Goal: Task Accomplishment & Management: Use online tool/utility

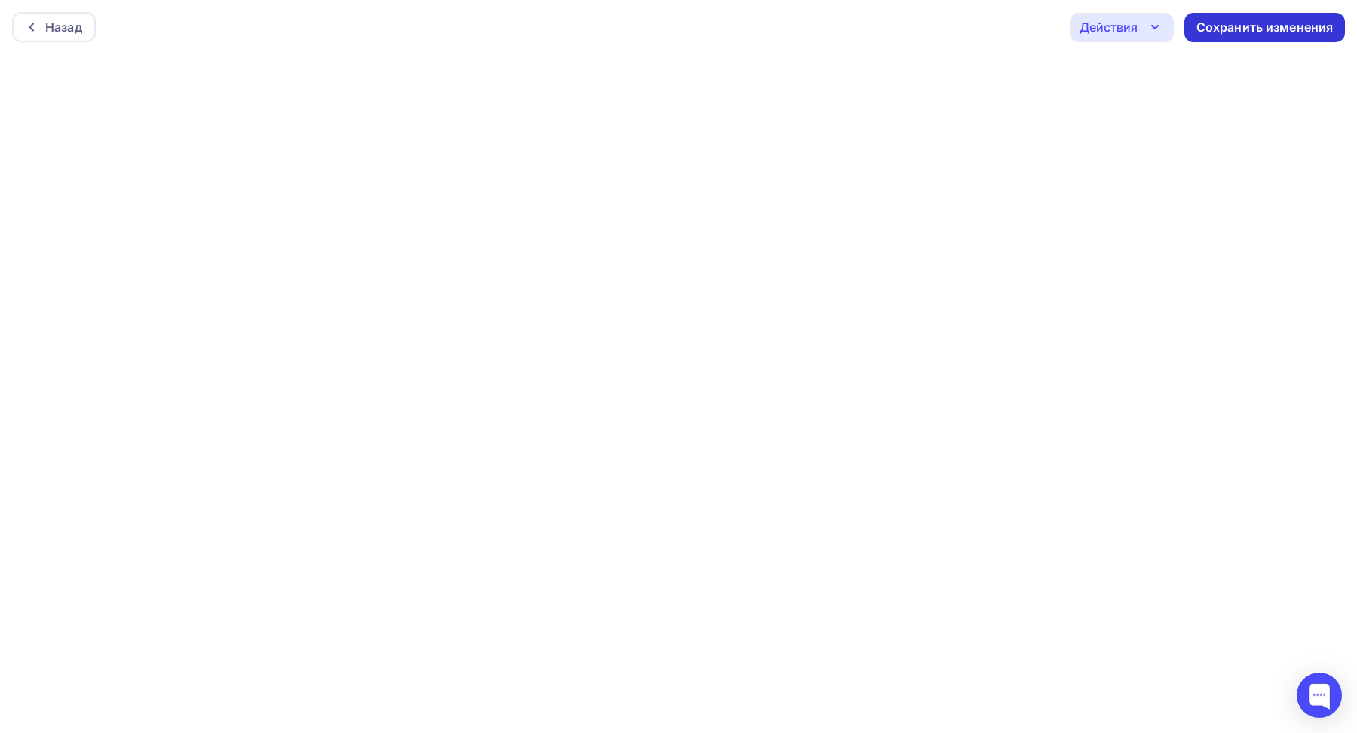
click at [1258, 23] on div "Сохранить изменения" at bounding box center [1264, 27] width 137 height 17
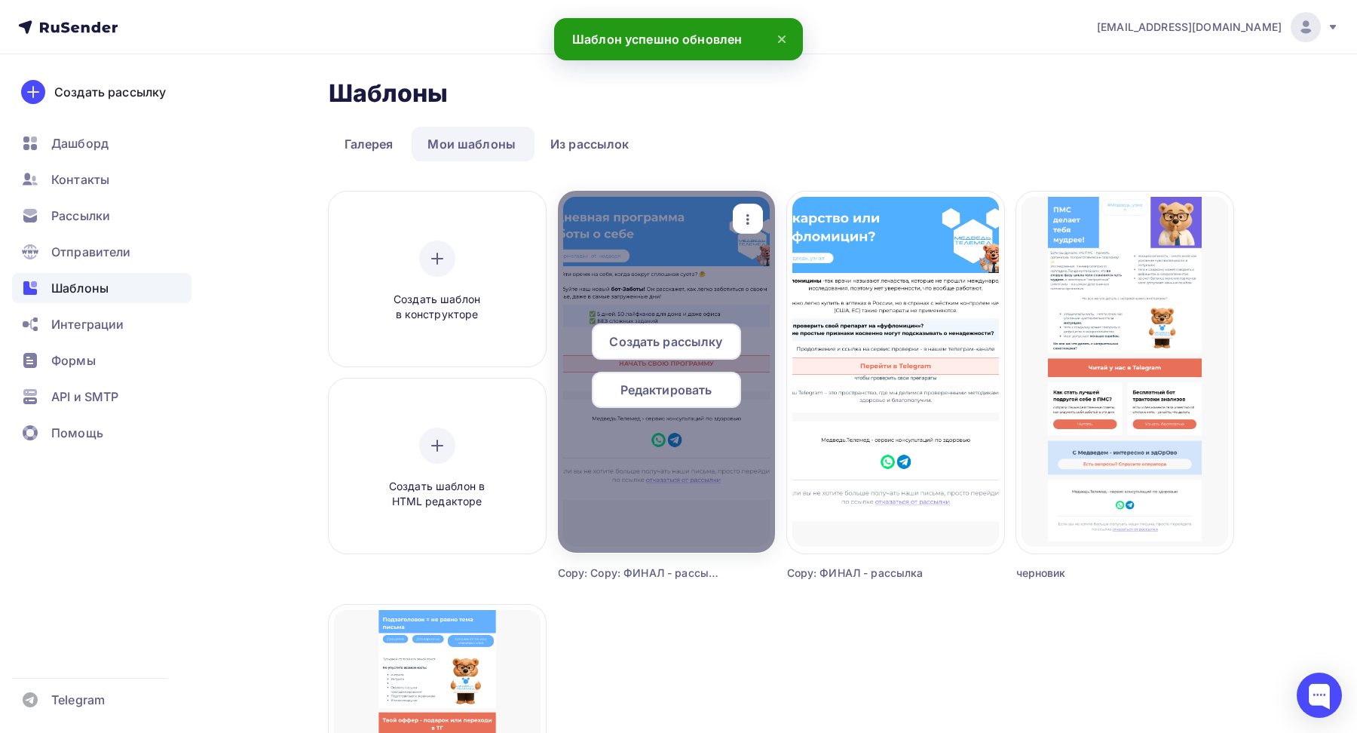
click at [649, 340] on span "Создать рассылку" at bounding box center [665, 341] width 113 height 18
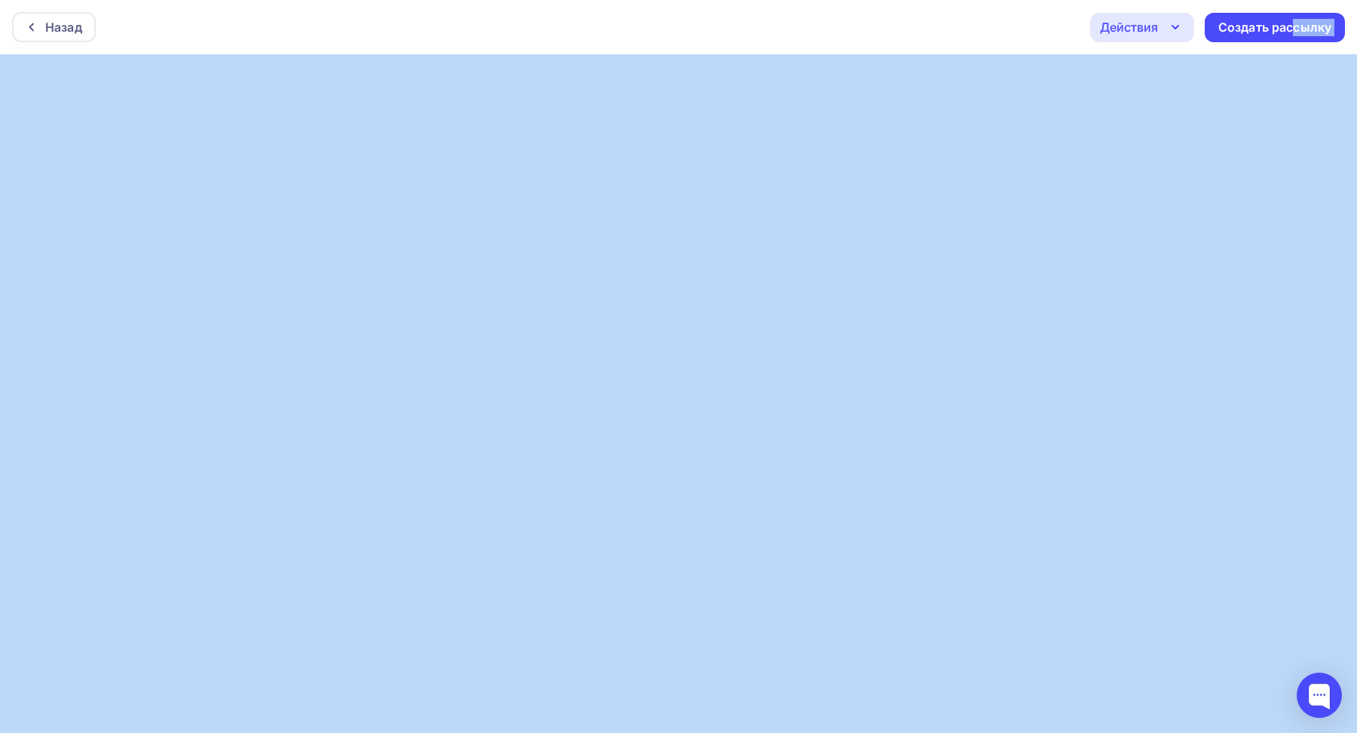
drag, startPoint x: 1292, startPoint y: 23, endPoint x: 1018, endPoint y: 71, distance: 278.5
click at [937, 80] on div "Назад Действия Отправить тестовое письмо Предпросмотр Сохранить в Мои шаблоны В…" at bounding box center [678, 366] width 1357 height 733
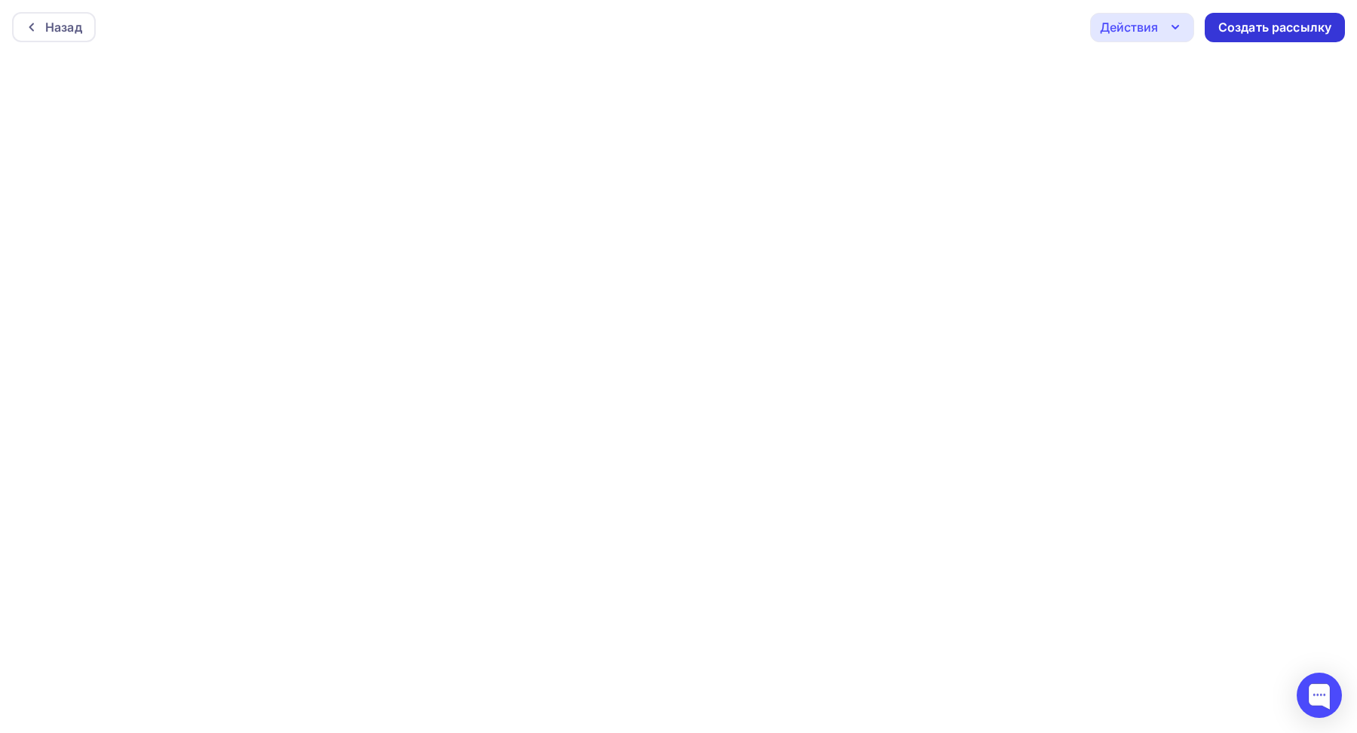
click at [1290, 22] on div "Создать рассылку" at bounding box center [1274, 27] width 113 height 17
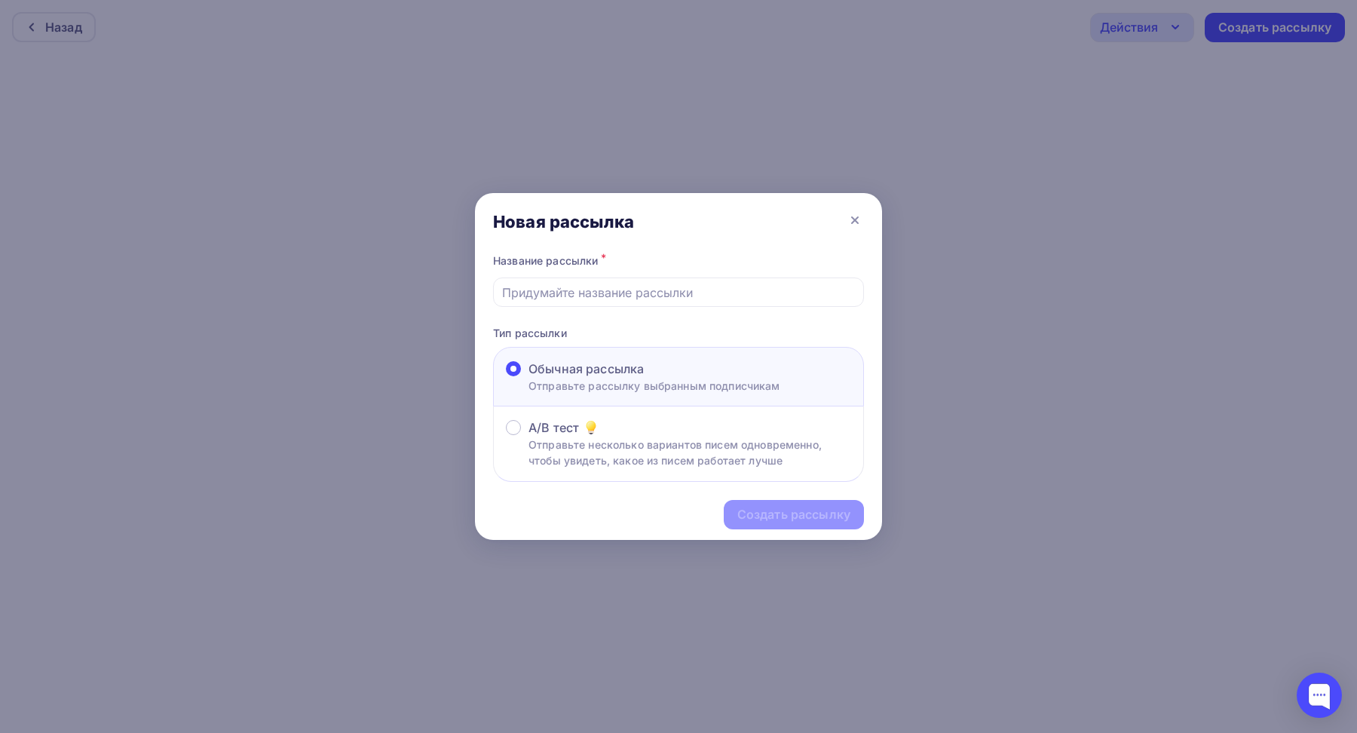
click at [566, 296] on input "text" at bounding box center [679, 292] width 354 height 18
type input "Бот заботы"
click at [752, 510] on div "Создать рассылку" at bounding box center [793, 514] width 113 height 17
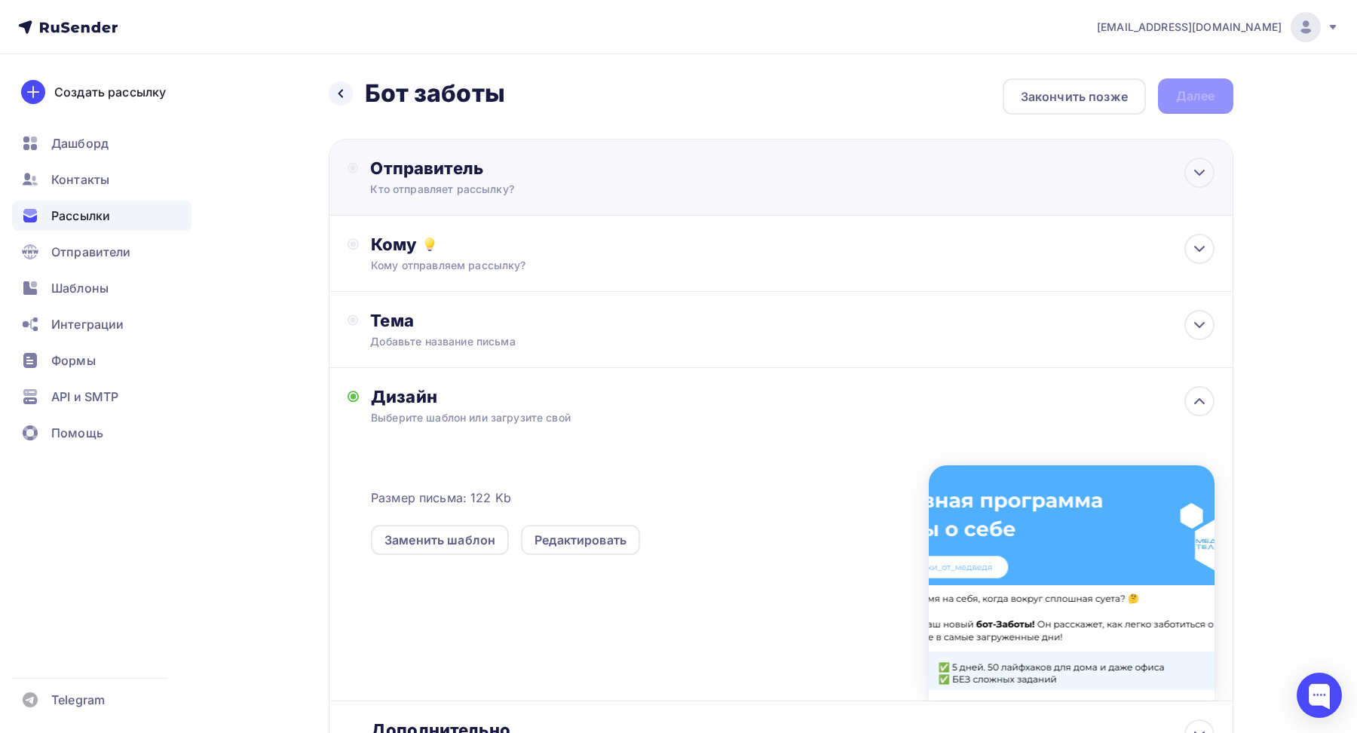
click at [483, 184] on div "Кто отправляет рассылку?" at bounding box center [517, 189] width 294 height 15
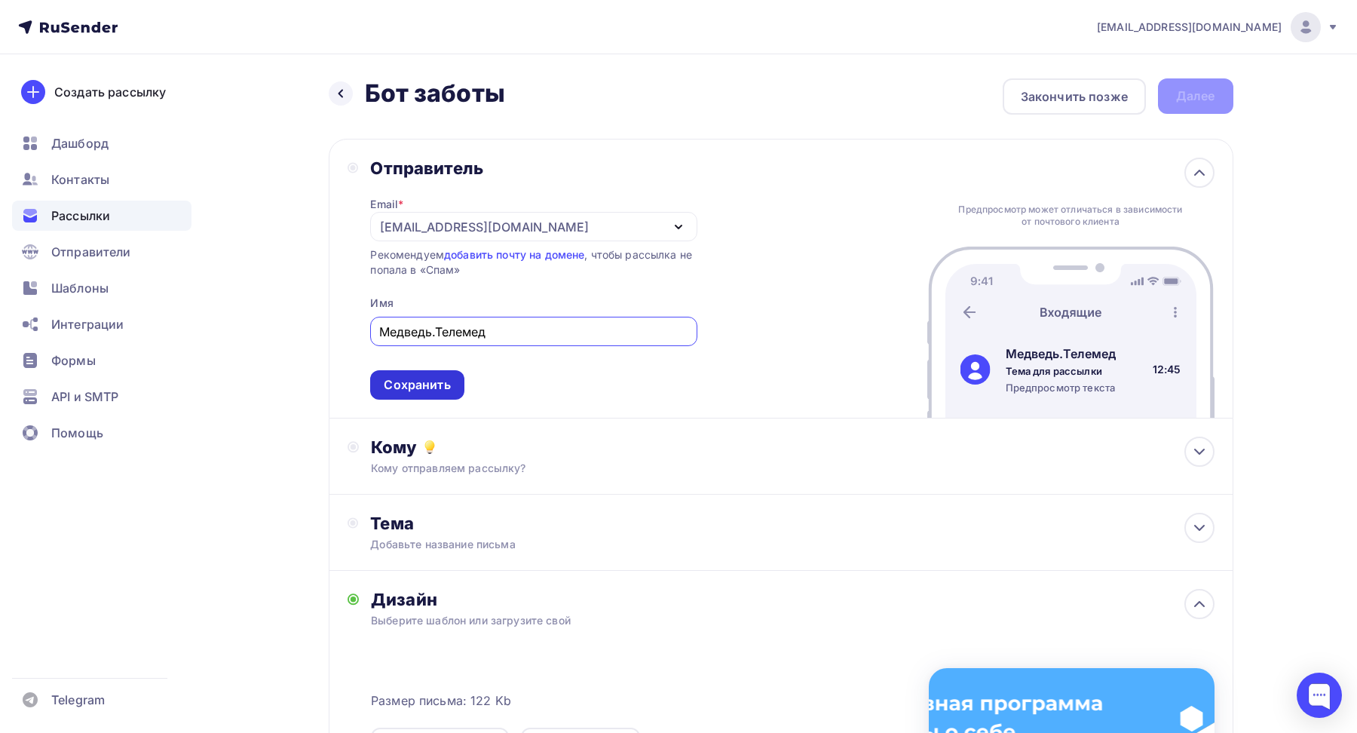
type input "Медведь.Телемед"
click at [421, 391] on div "Сохранить" at bounding box center [417, 384] width 66 height 17
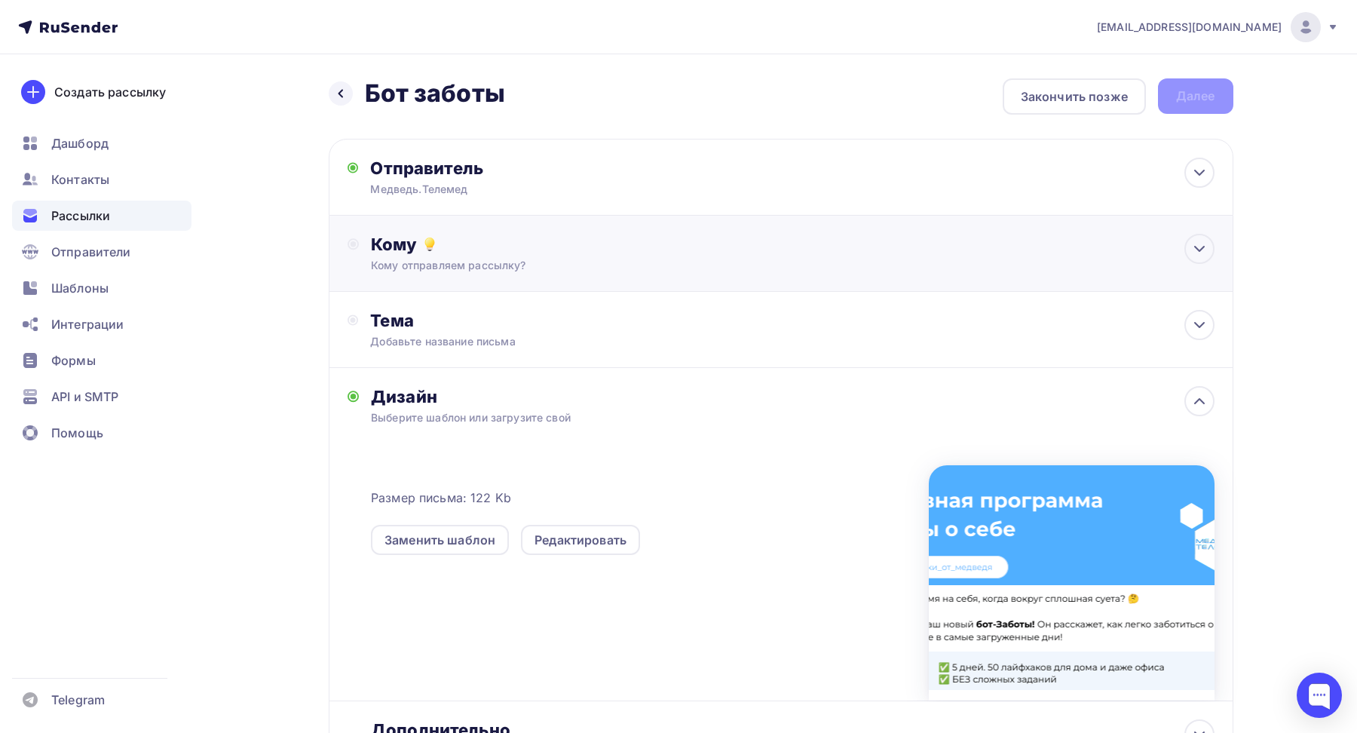
click at [455, 265] on div "Кому отправляем рассылку?" at bounding box center [750, 265] width 759 height 15
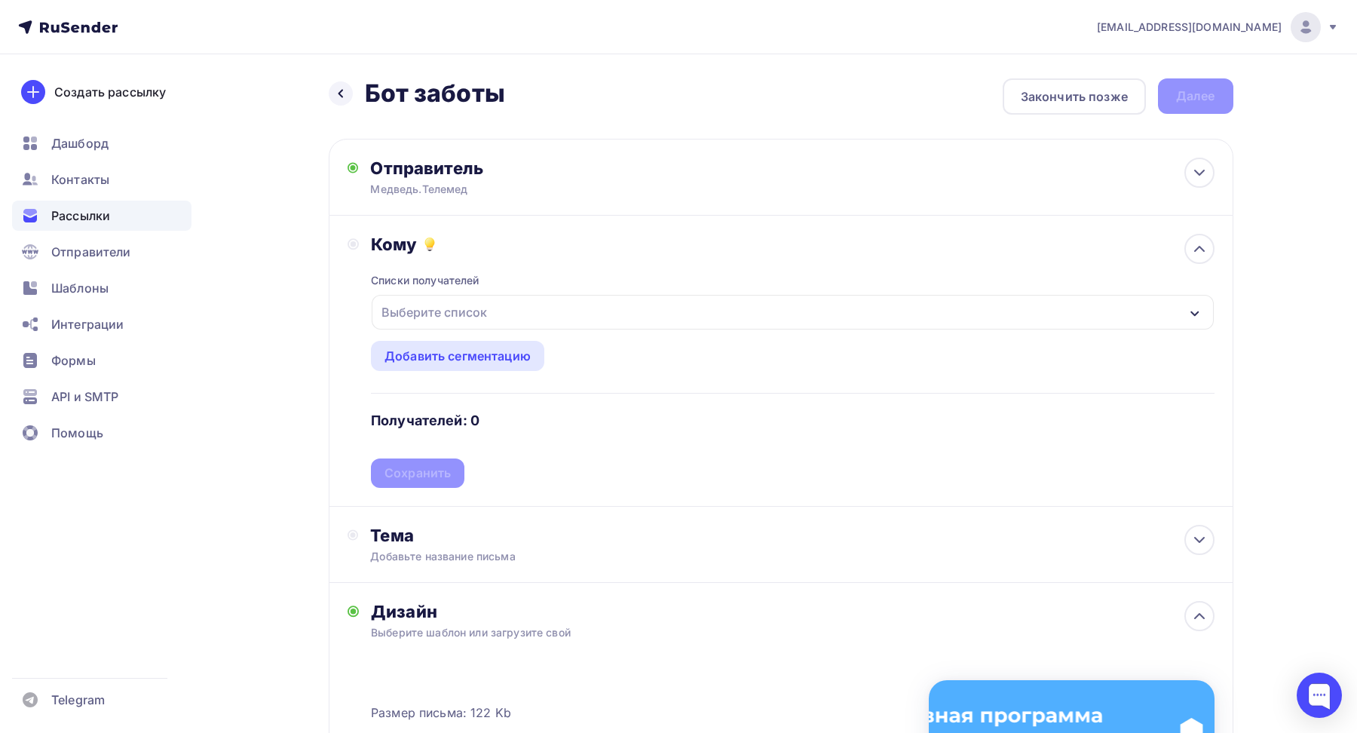
click at [425, 305] on div "Выберите список" at bounding box center [434, 312] width 118 height 27
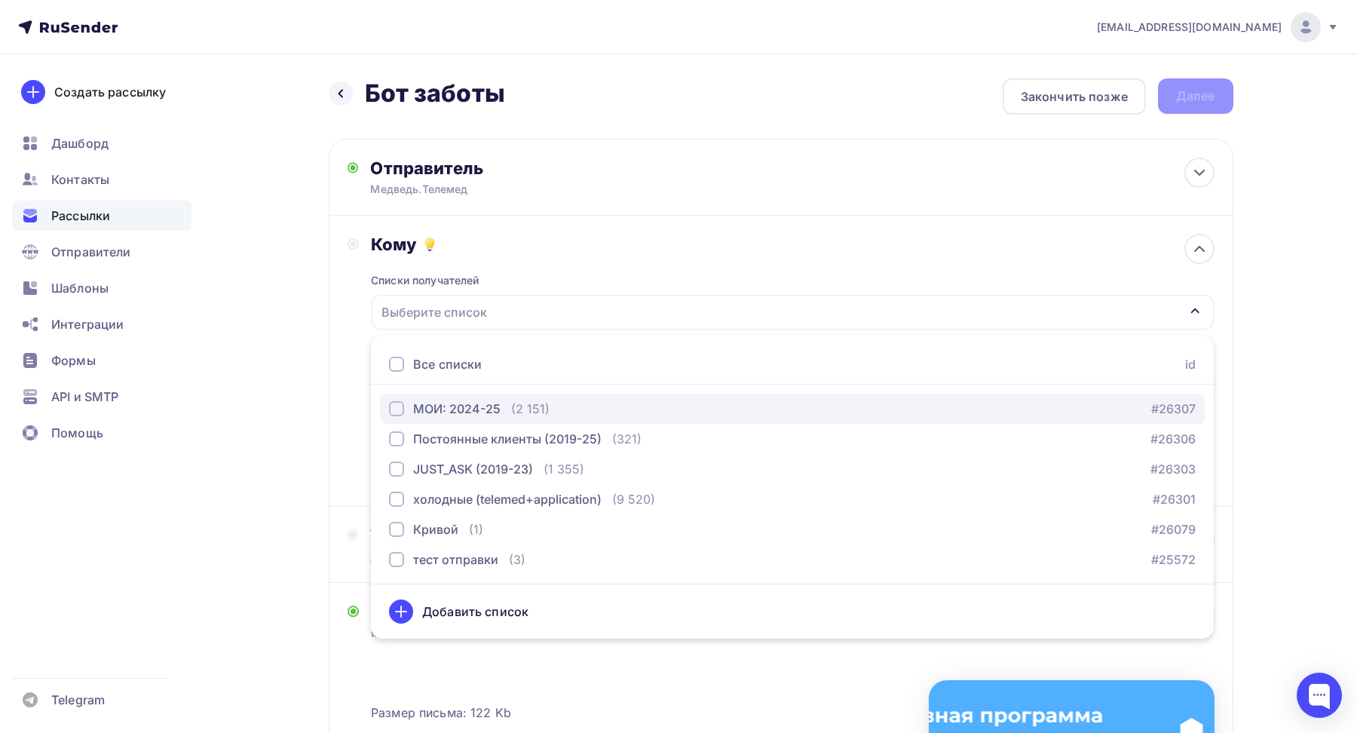
click at [398, 404] on div "button" at bounding box center [396, 408] width 15 height 15
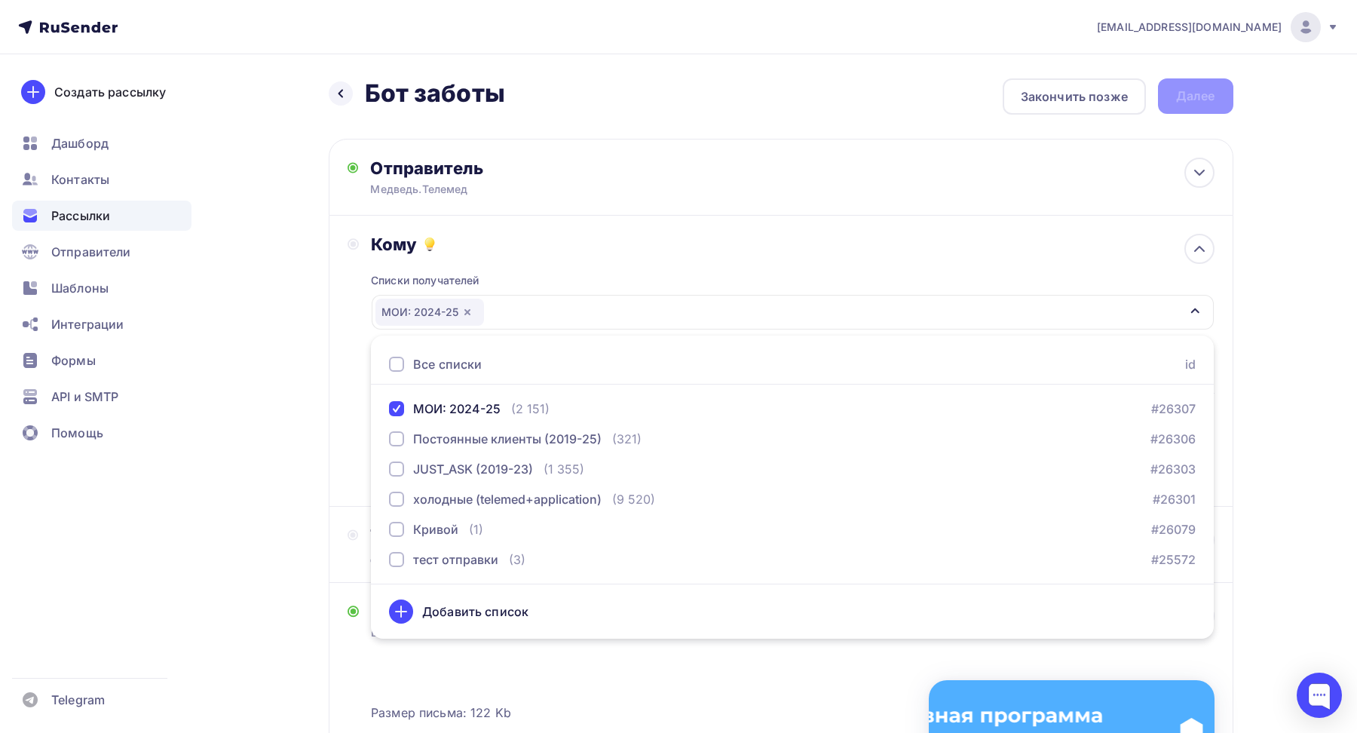
click at [349, 315] on div "Кому Списки получателей МОИ: 2024-25 Все списки id МОИ: 2024-25 (2 151) #26307 …" at bounding box center [781, 361] width 867 height 254
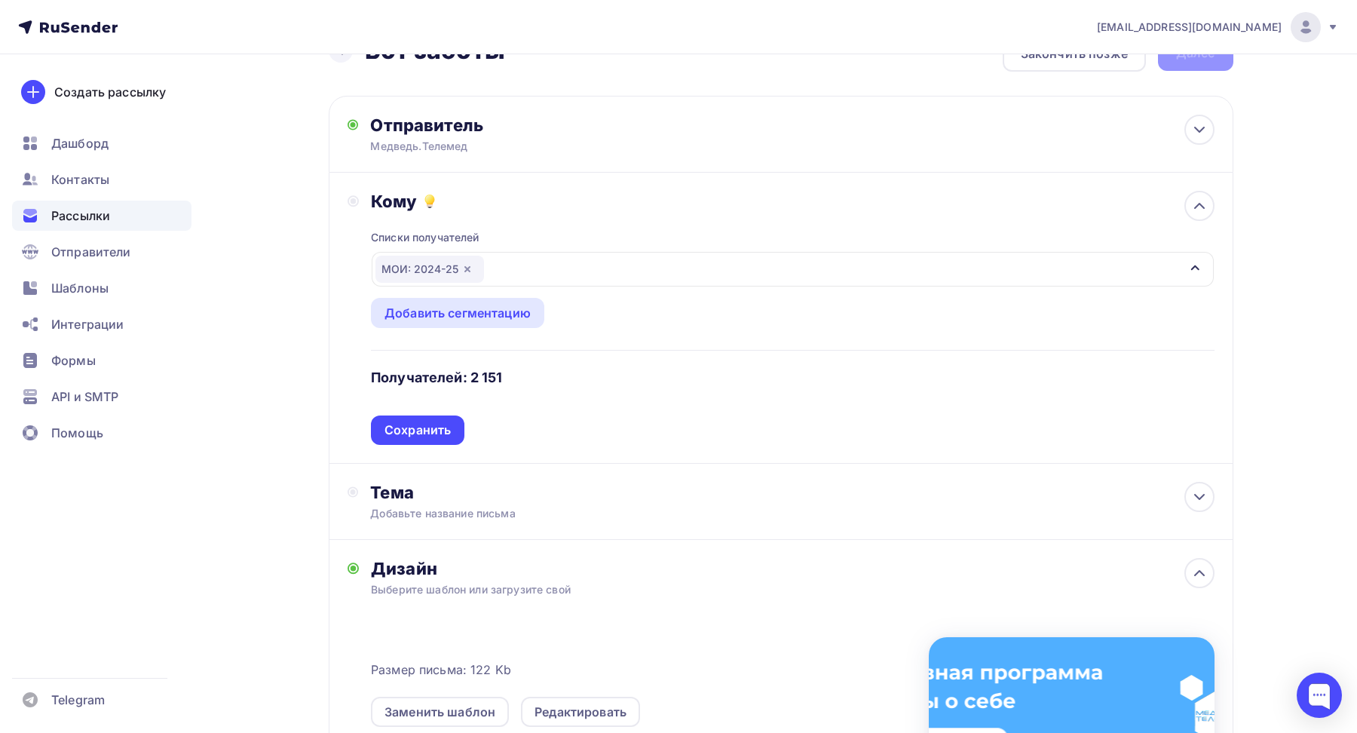
scroll to position [47, 0]
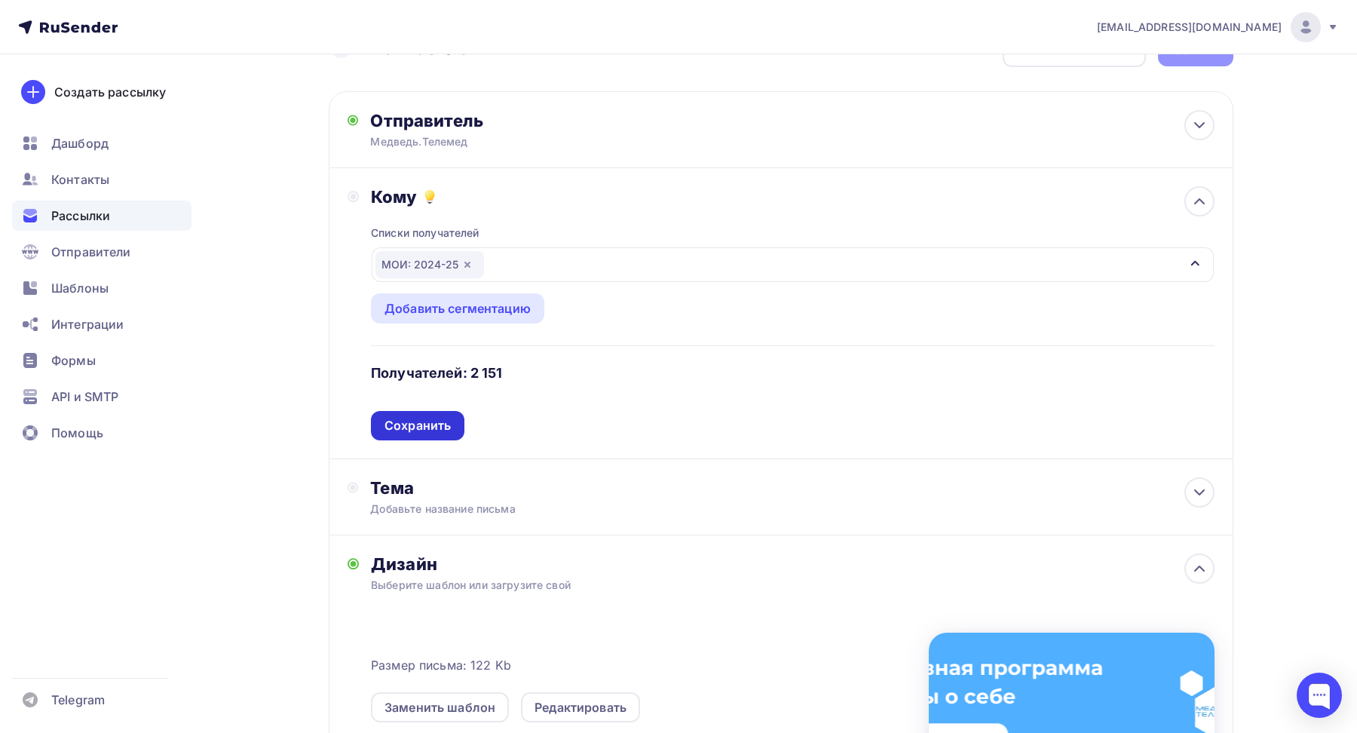
click at [430, 424] on div "Сохранить" at bounding box center [417, 425] width 66 height 17
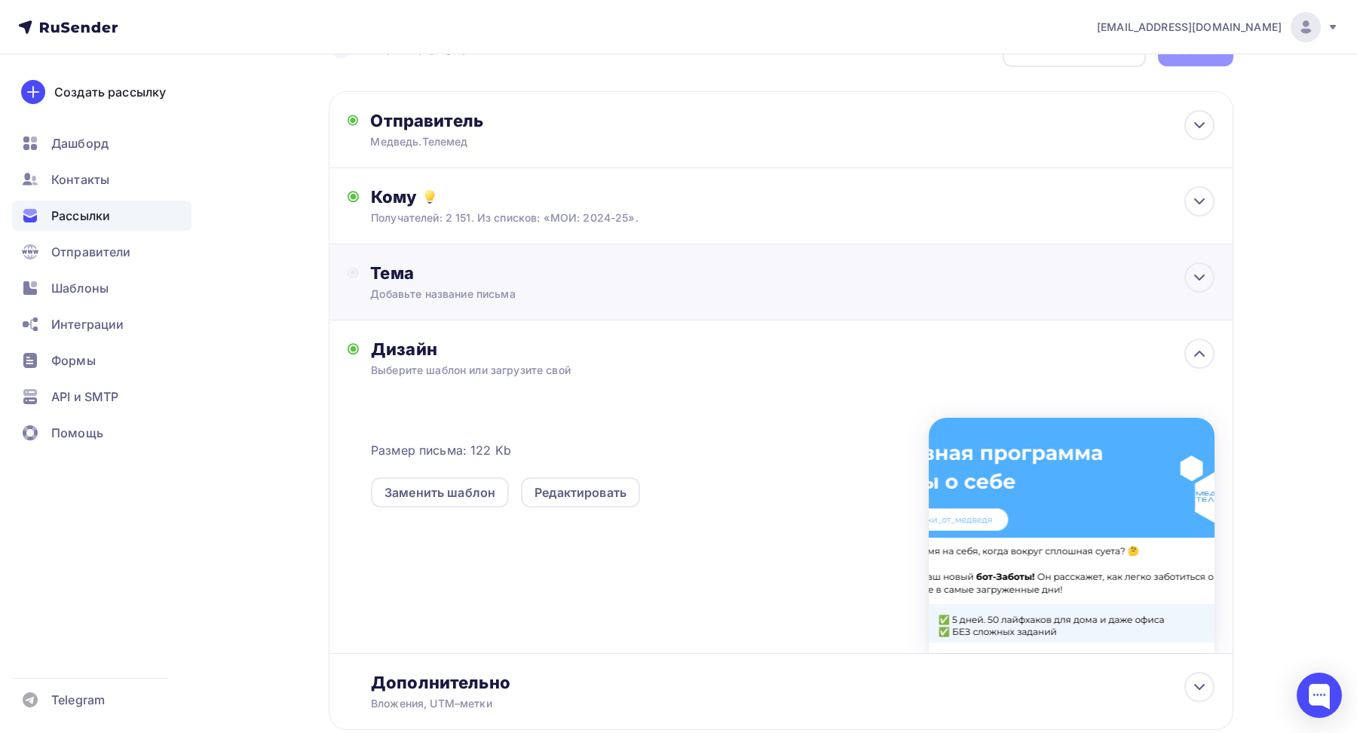
click at [415, 290] on div "Добавьте название письма" at bounding box center [504, 293] width 268 height 15
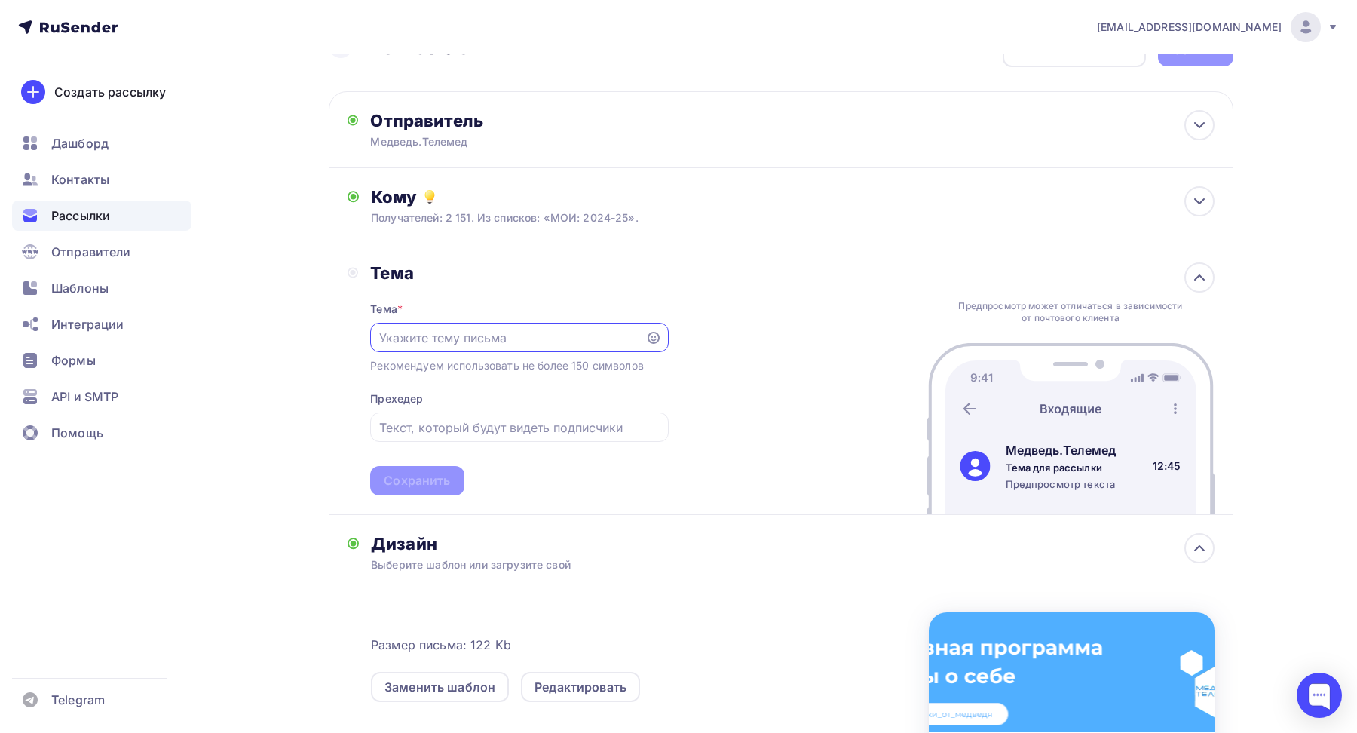
scroll to position [0, 0]
paste input "Твой 5-дневный"
click at [492, 432] on input "text" at bounding box center [519, 427] width 280 height 18
click at [443, 341] on input "Твой 5-дневный марафон заботы о себе" at bounding box center [508, 338] width 258 height 18
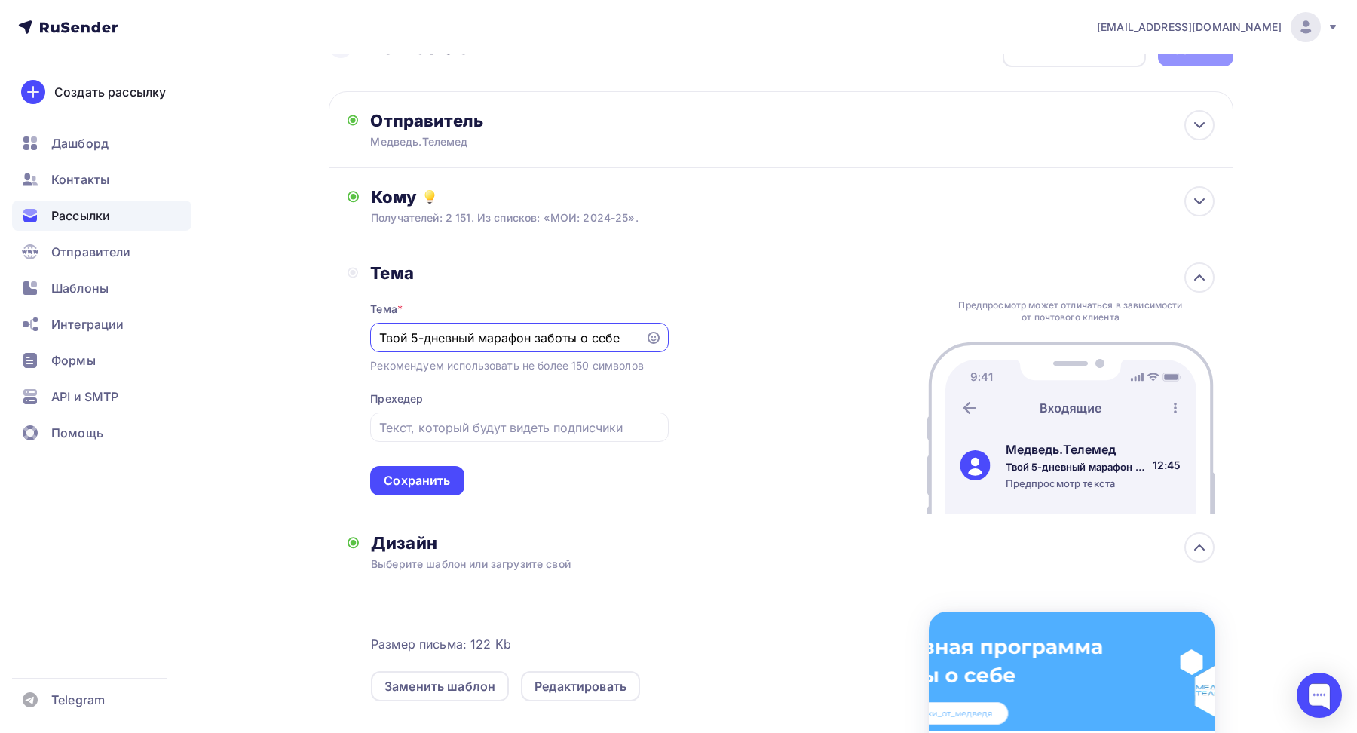
click at [443, 341] on input "Твой 5-дневный марафон заботы о себе" at bounding box center [508, 338] width 258 height 18
click at [443, 339] on input "Бесплатны БОТ-Заботы о себе" at bounding box center [508, 338] width 258 height 18
click at [476, 339] on input "Бесплатный БОТ-Заботы о себе" at bounding box center [508, 338] width 258 height 18
drag, startPoint x: 599, startPoint y: 337, endPoint x: 538, endPoint y: 338, distance: 60.3
click at [538, 338] on input "Бесплатный Бот-Заботы о себе" at bounding box center [508, 338] width 258 height 18
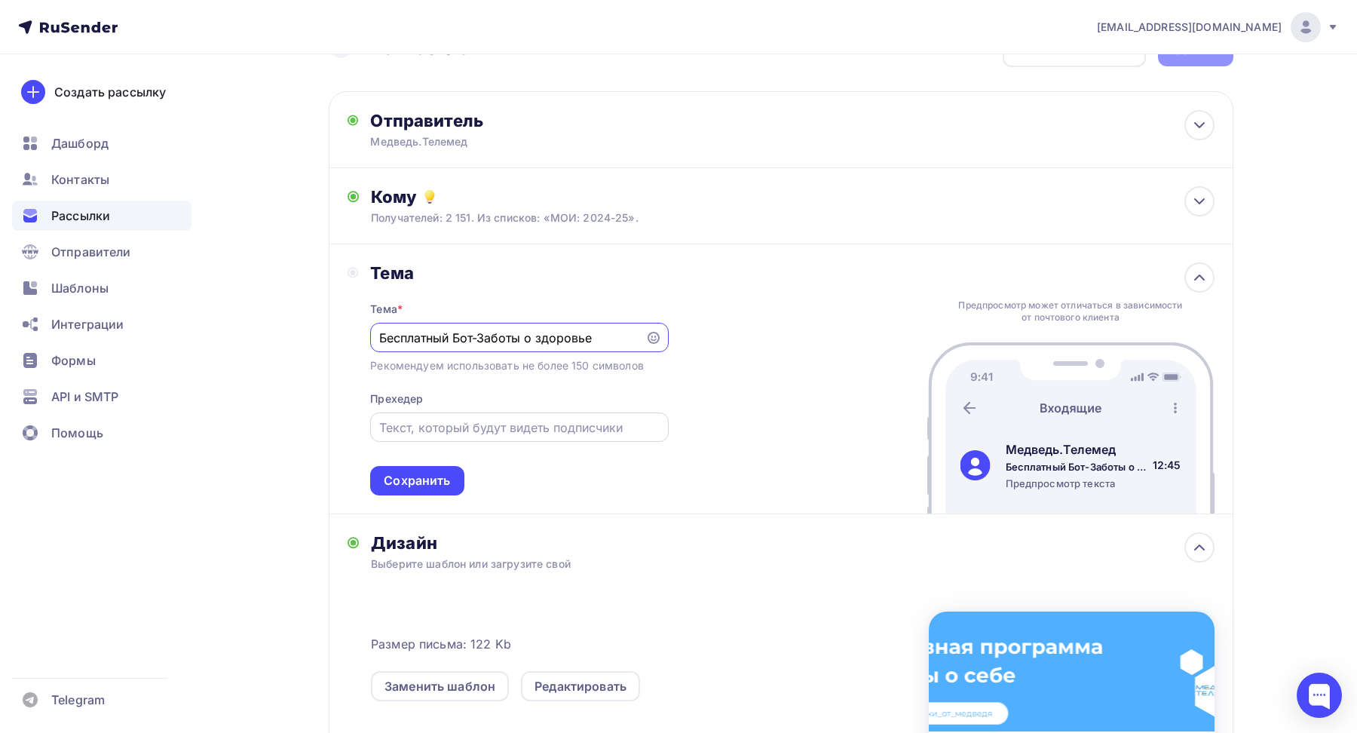
type input "Бесплатный Бот-Заботы о здоровье"
click at [495, 431] on input "text" at bounding box center [519, 427] width 280 height 18
paste input "Получите 5-дневную программу заботы о себе от Медведь.Телемед."
click at [471, 427] on input "Получите 5-дневную программу заботы о себе от Медведь.Телемед." at bounding box center [519, 427] width 280 height 18
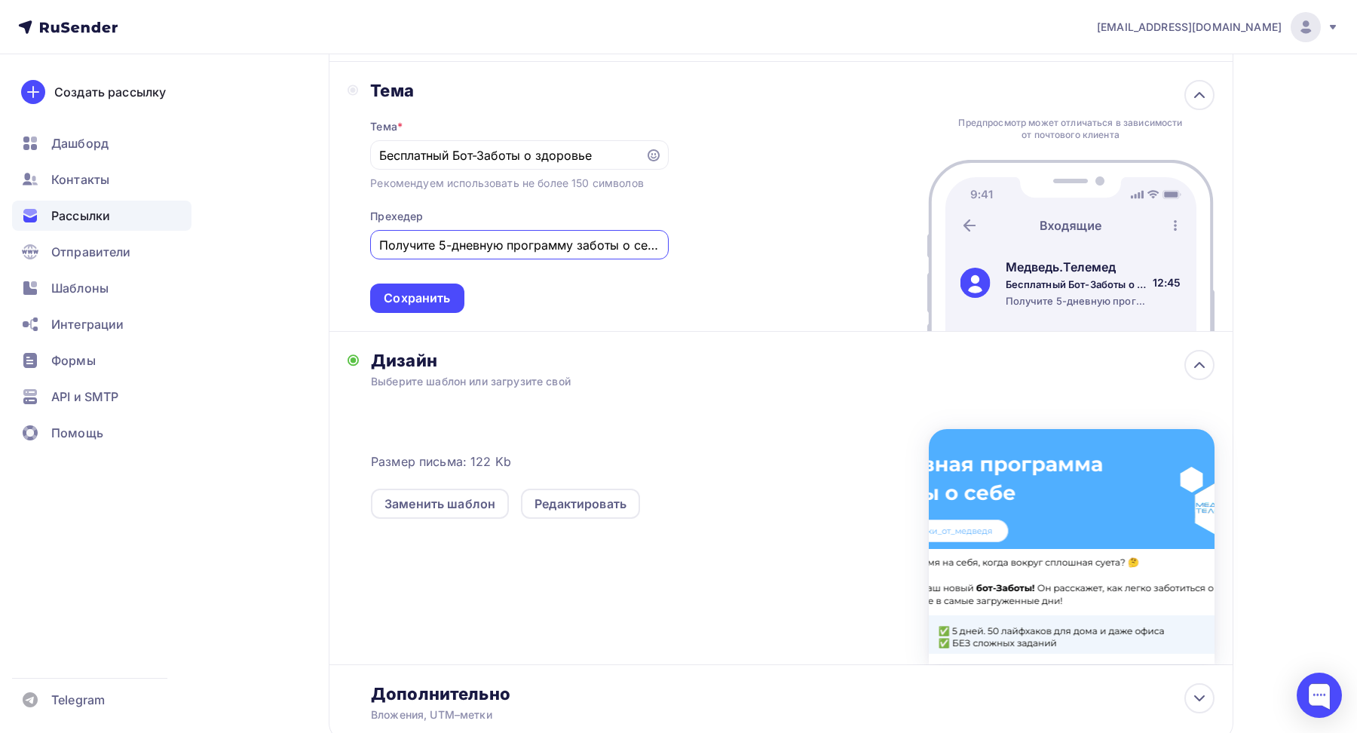
scroll to position [234, 0]
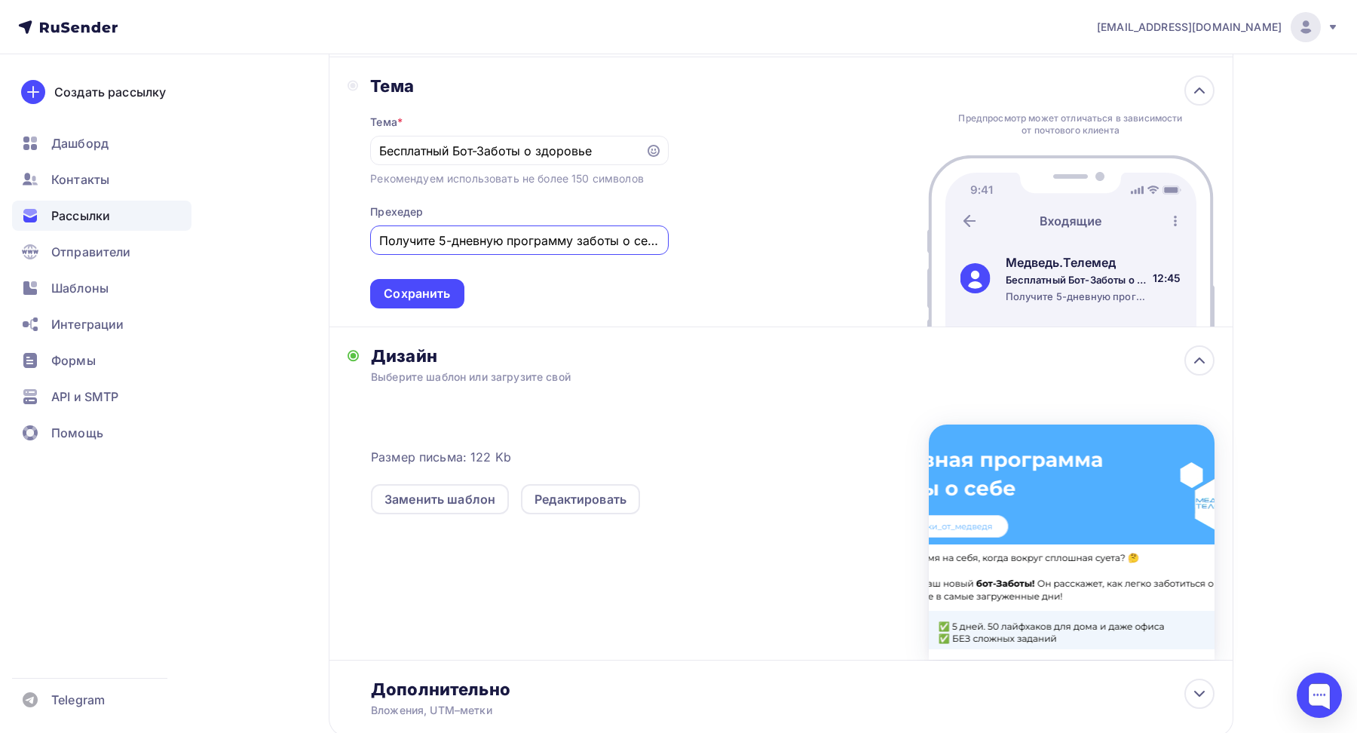
click at [499, 242] on input "Получите 5-дневную программу заботы о себе от Медведь.Телемед." at bounding box center [519, 240] width 280 height 18
drag, startPoint x: 498, startPoint y: 239, endPoint x: 496, endPoint y: 224, distance: 15.2
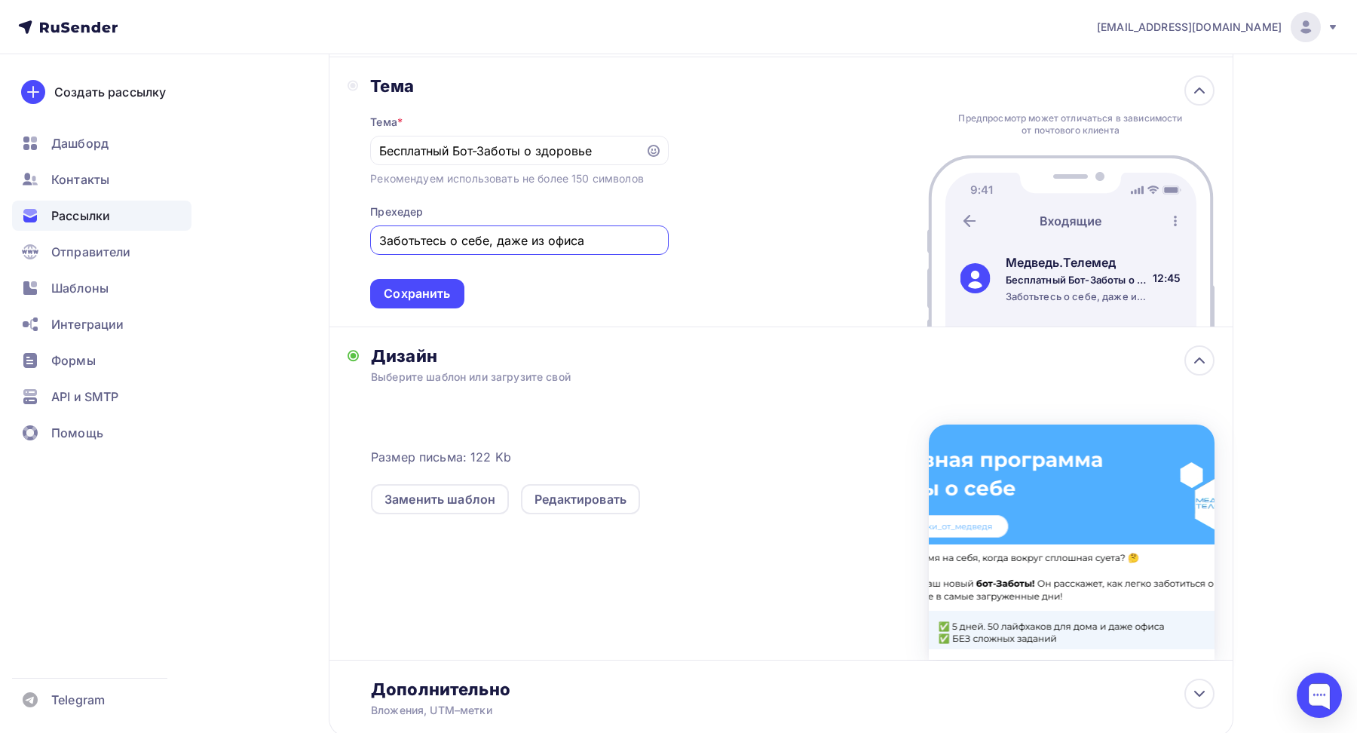
click at [498, 239] on input "Заботьтесь о себе, даже из офиса" at bounding box center [519, 240] width 280 height 18
click at [600, 244] on input "Заботьтесь о себе из дома и даже из офиса" at bounding box center [519, 240] width 280 height 18
click at [639, 239] on input "Заботьтесь о себе из дома и даже офиса" at bounding box center [519, 240] width 280 height 18
click at [424, 242] on input "Заботьтесь о себе из дома и даже офиса - 5 дней и 50 лайфхаков хорошего самочув…" at bounding box center [519, 240] width 280 height 18
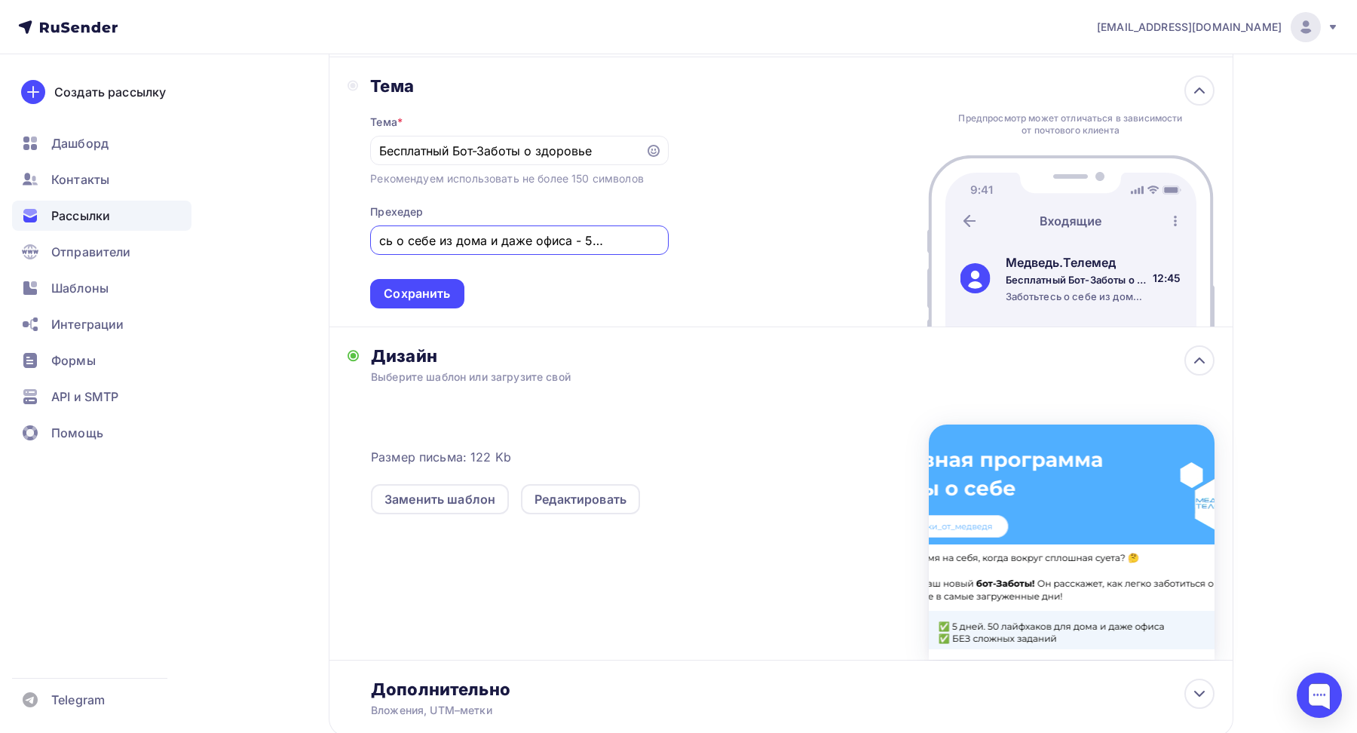
scroll to position [0, 66]
click at [483, 244] on input "Заботьтесь о себе из дома и даже офиса - 5 дней и 50 лайфхаков хорошего самочув…" at bounding box center [519, 240] width 280 height 18
click at [545, 240] on input "Заботьтесь о себе из дома или офиса - 5 дней и 50 лайфхаков хорошего самочувств…" at bounding box center [519, 240] width 280 height 18
drag, startPoint x: 596, startPoint y: 240, endPoint x: 546, endPoint y: 237, distance: 49.9
click at [546, 237] on input "Заботьтесь о себе из дома или офиса: 5 дней и 50 лайфхаков хорошего самочувстви…" at bounding box center [519, 240] width 280 height 18
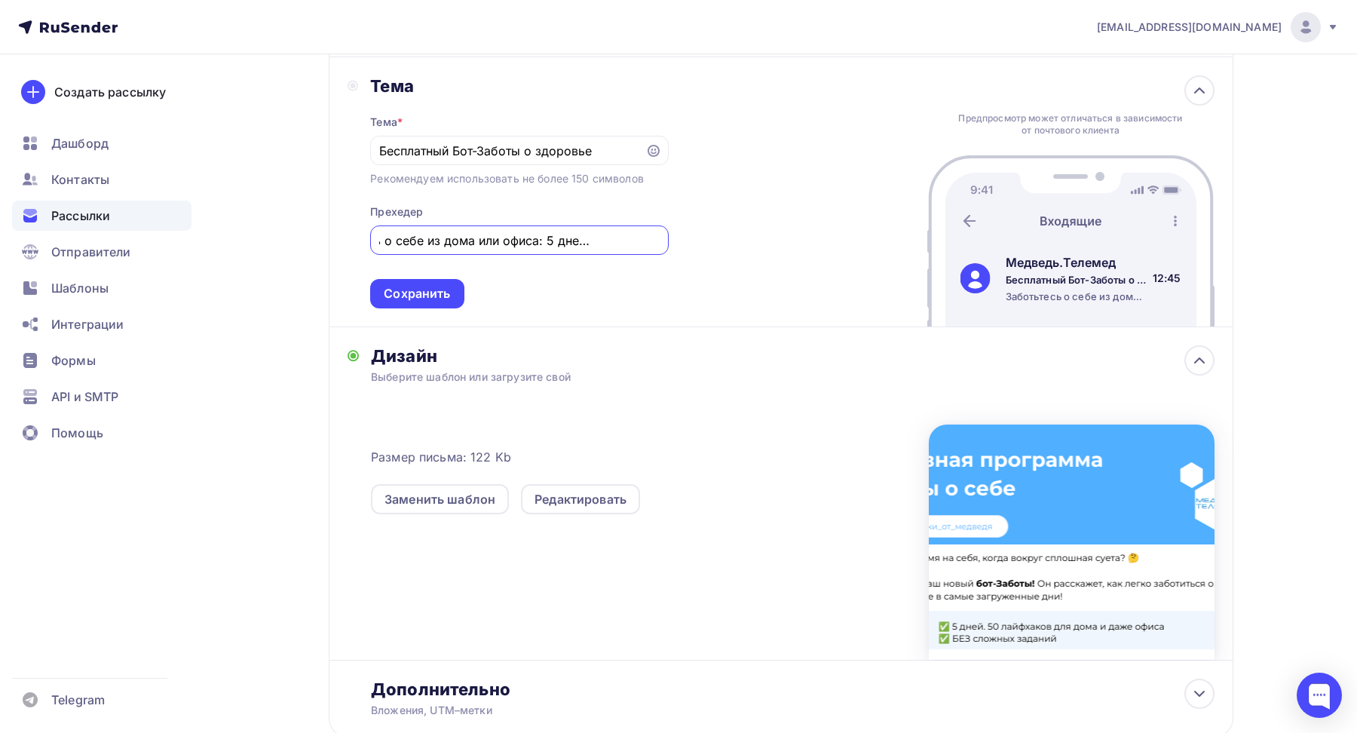
click at [603, 242] on input "Заботьтесь о себе из дома или офиса: 5 дней и 50 лайфхаков хорошего самочувстви…" at bounding box center [519, 240] width 280 height 18
click at [465, 240] on input "Заботьтесь о себе из дома или офиса: 5 дней и 50 лайфхаков хорошего самочувстви…" at bounding box center [519, 240] width 280 height 18
click at [405, 238] on input "Заботьтесь о себе из дома или офиса: 5 дней и 50 лайфхаков хорошего самочувстви…" at bounding box center [519, 240] width 280 height 18
drag, startPoint x: 577, startPoint y: 239, endPoint x: 732, endPoint y: 237, distance: 154.6
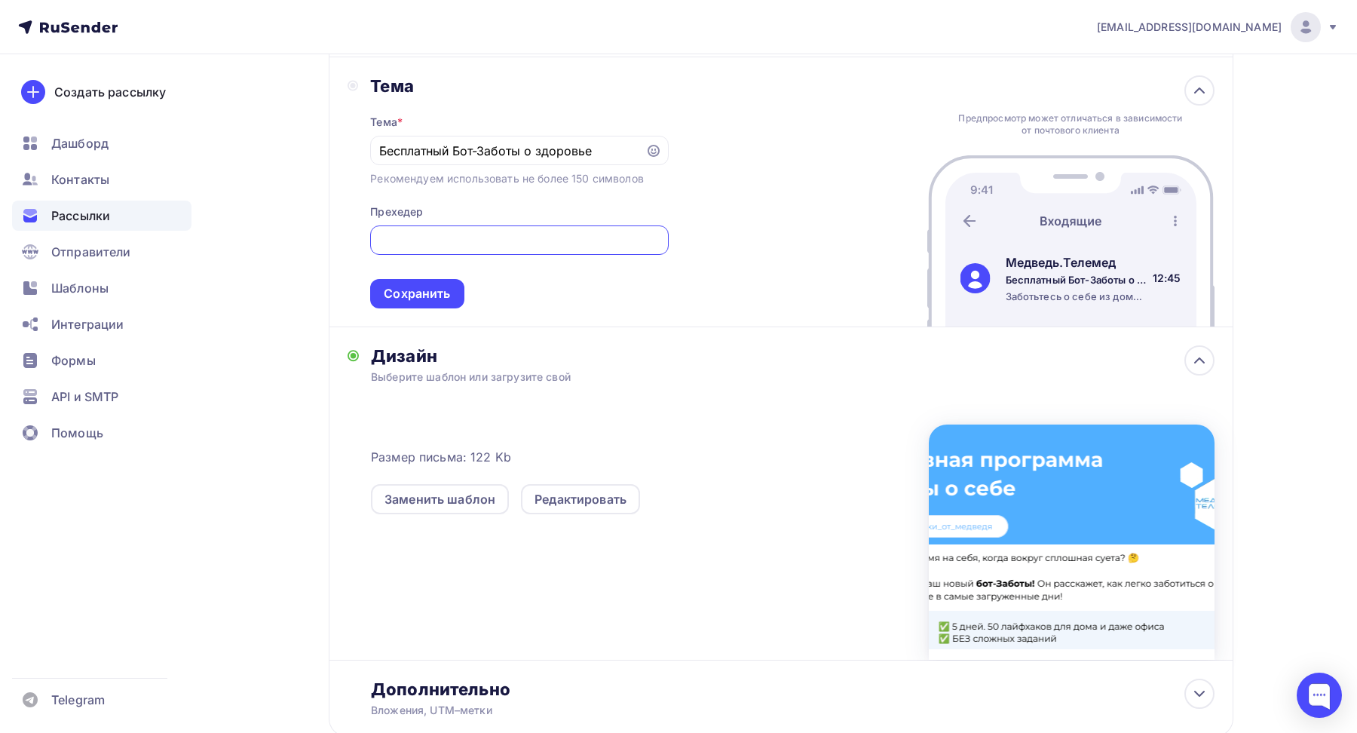
click at [732, 237] on div "Тема Тема * Бесплатный Бот-Заботы о здоровье Рекомендуем использовать не более …" at bounding box center [781, 192] width 905 height 270
type input "Заботьтесь о себе из дома или офиса: 5 дней и 50 лайфхаков для хорошего самочув…"
click at [419, 299] on div "Сохранить" at bounding box center [417, 293] width 66 height 17
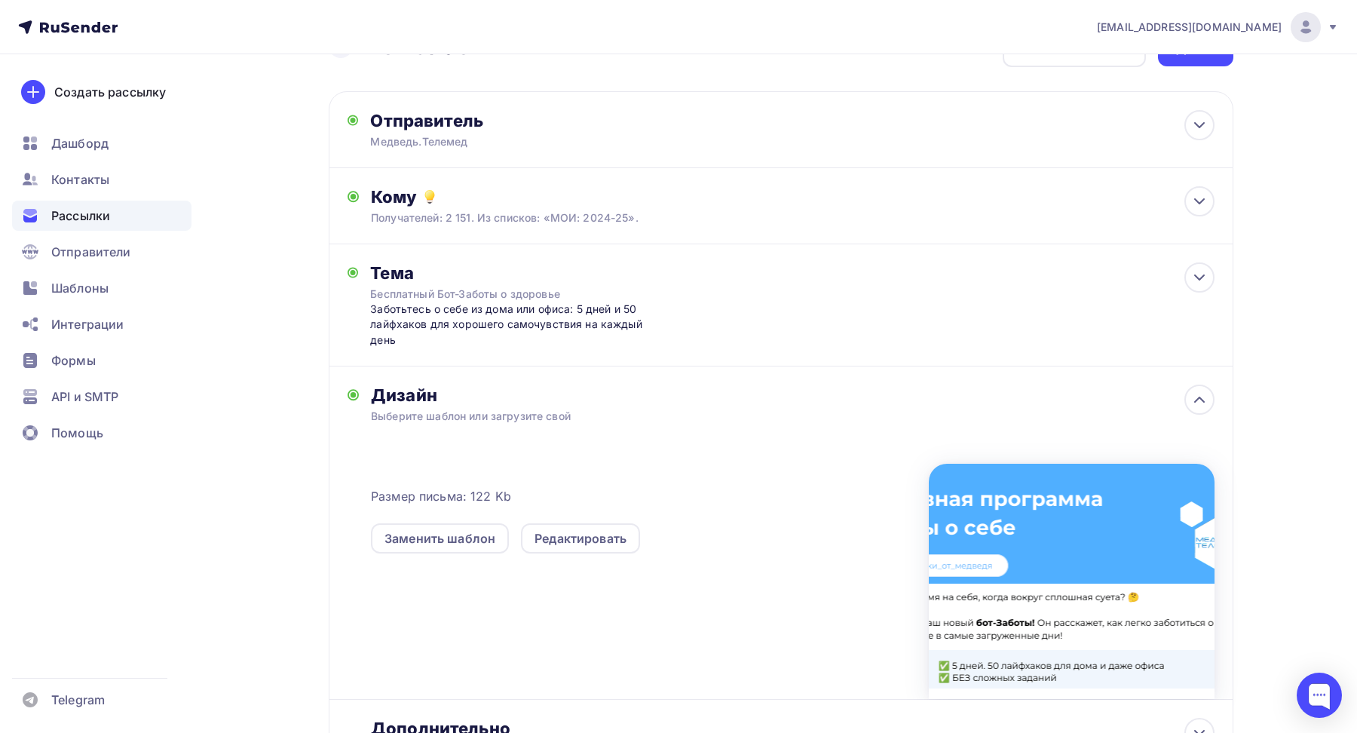
scroll to position [0, 0]
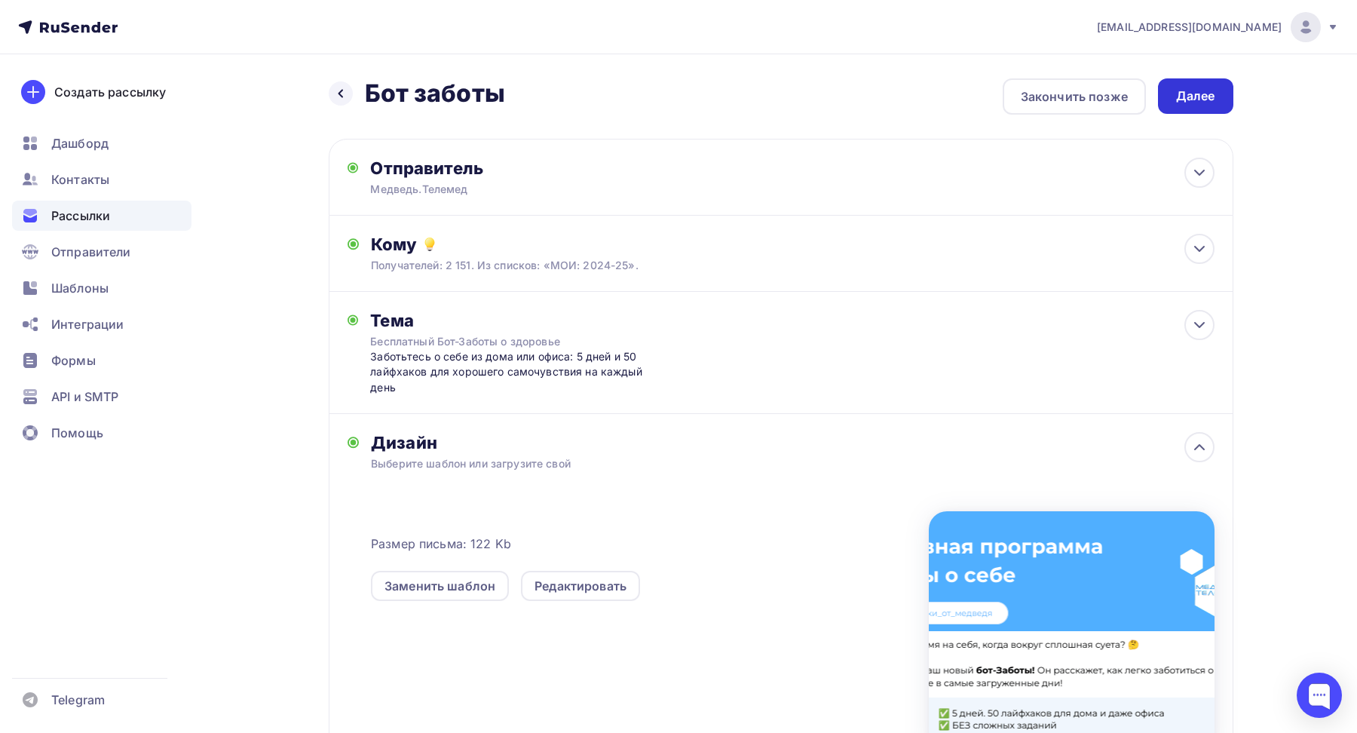
click at [1193, 100] on div "Далее" at bounding box center [1195, 95] width 39 height 17
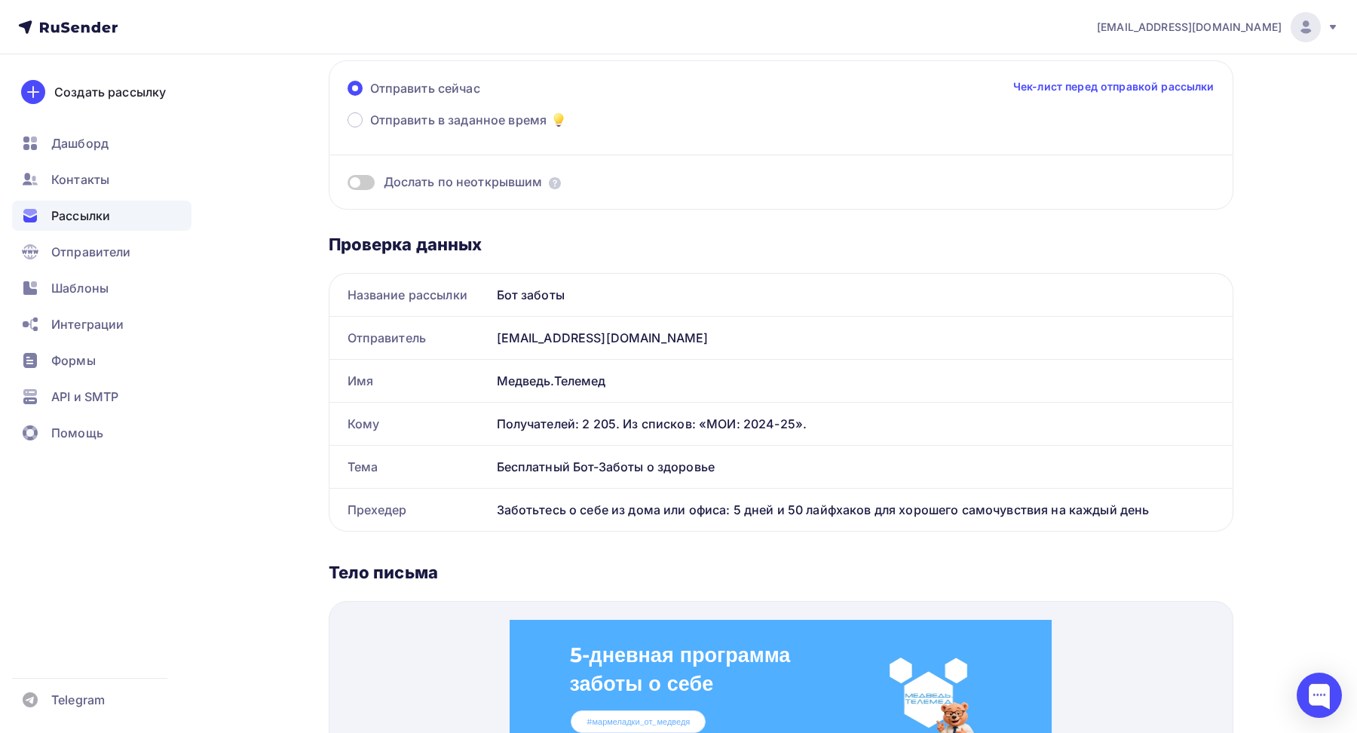
scroll to position [118, 0]
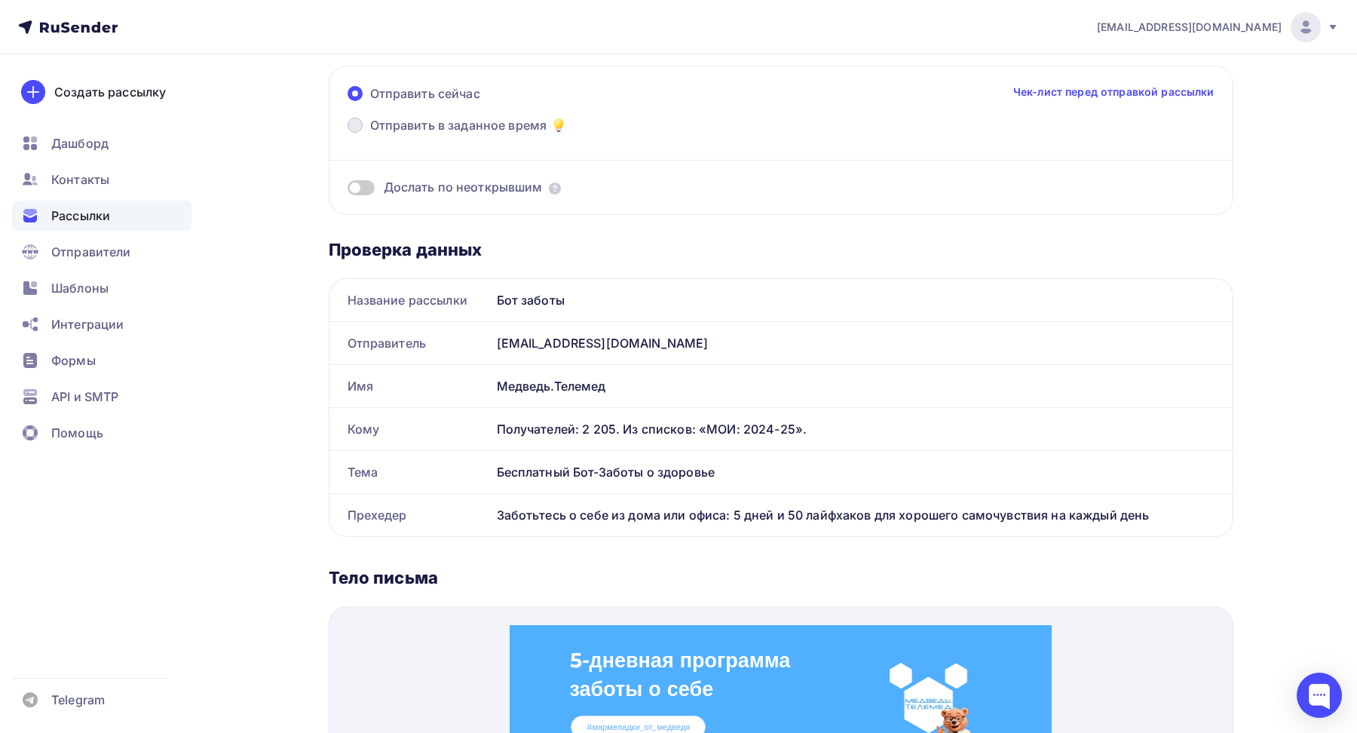
click at [355, 124] on span at bounding box center [355, 125] width 15 height 15
click at [370, 134] on input "Отправить в заданное время" at bounding box center [370, 134] width 0 height 0
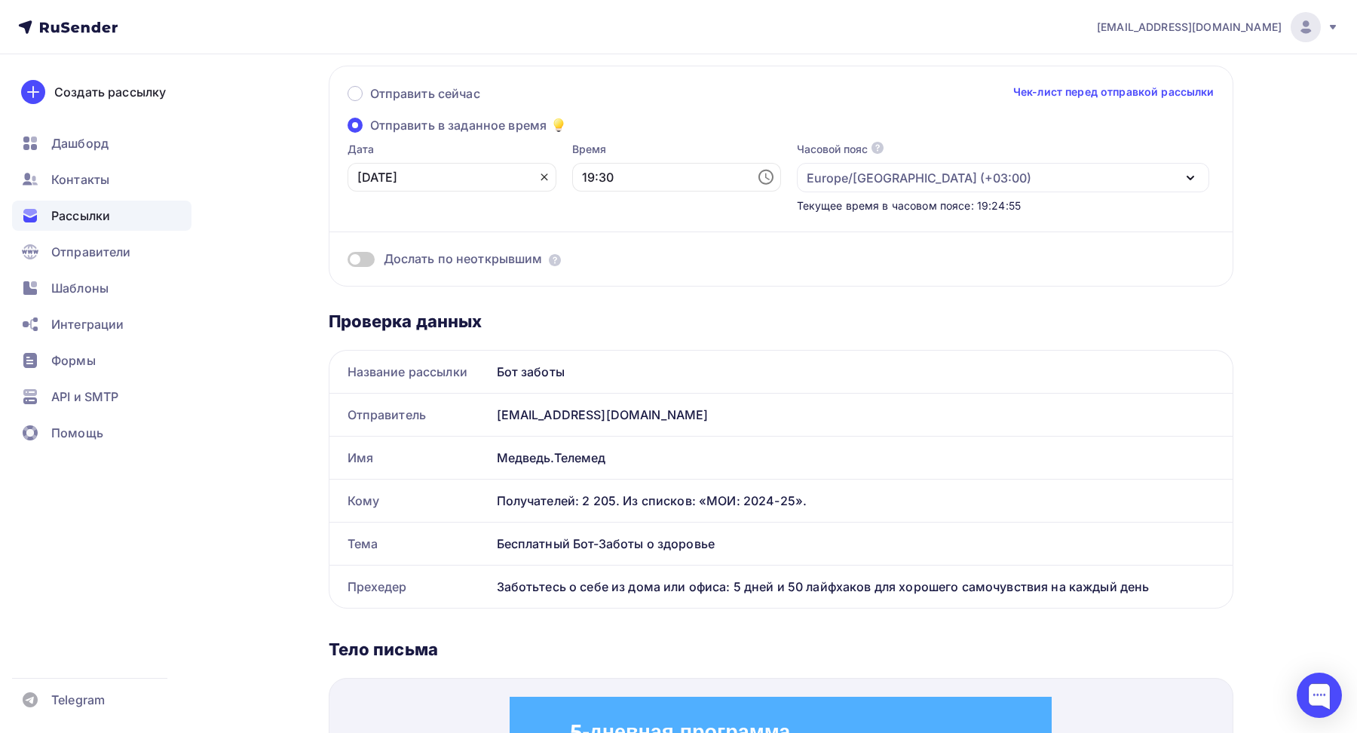
click at [538, 181] on icon at bounding box center [544, 177] width 12 height 12
click at [532, 175] on icon at bounding box center [541, 177] width 18 height 18
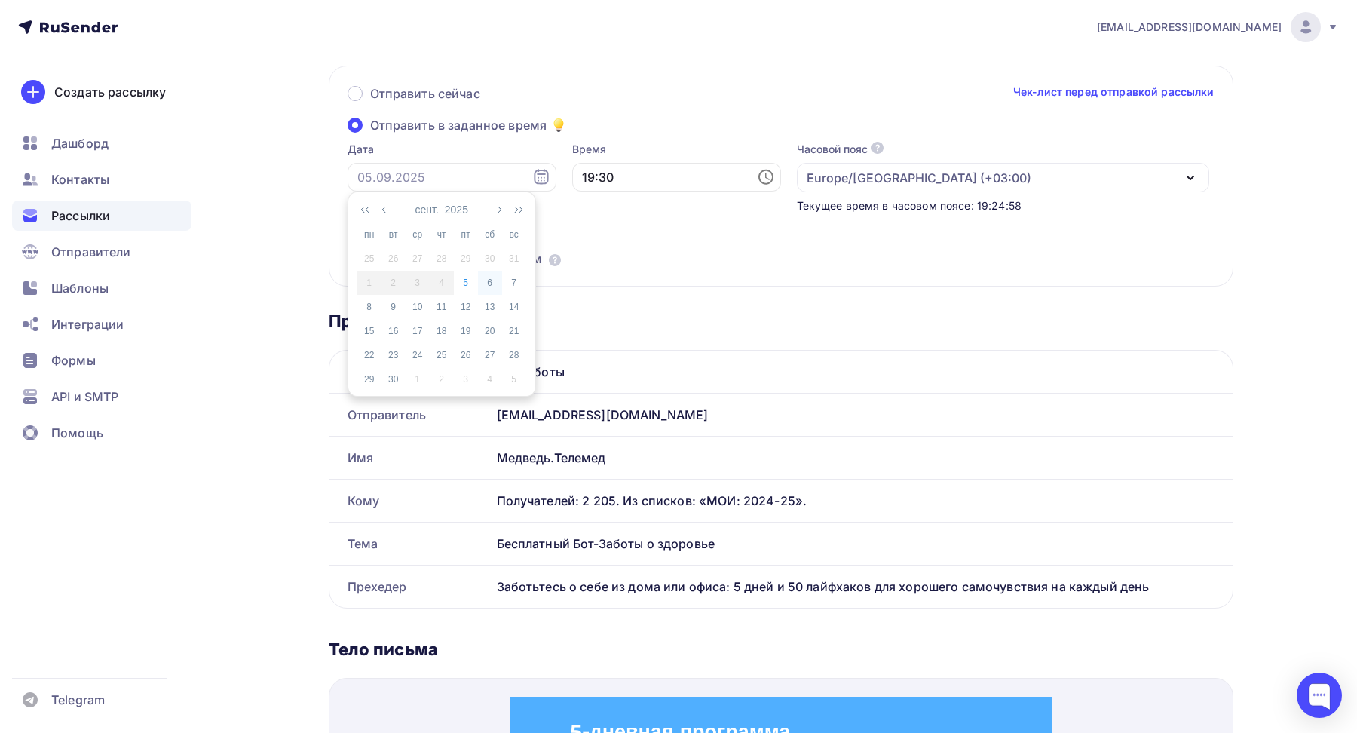
click at [492, 281] on div "6" at bounding box center [490, 283] width 24 height 14
type input "[DATE]"
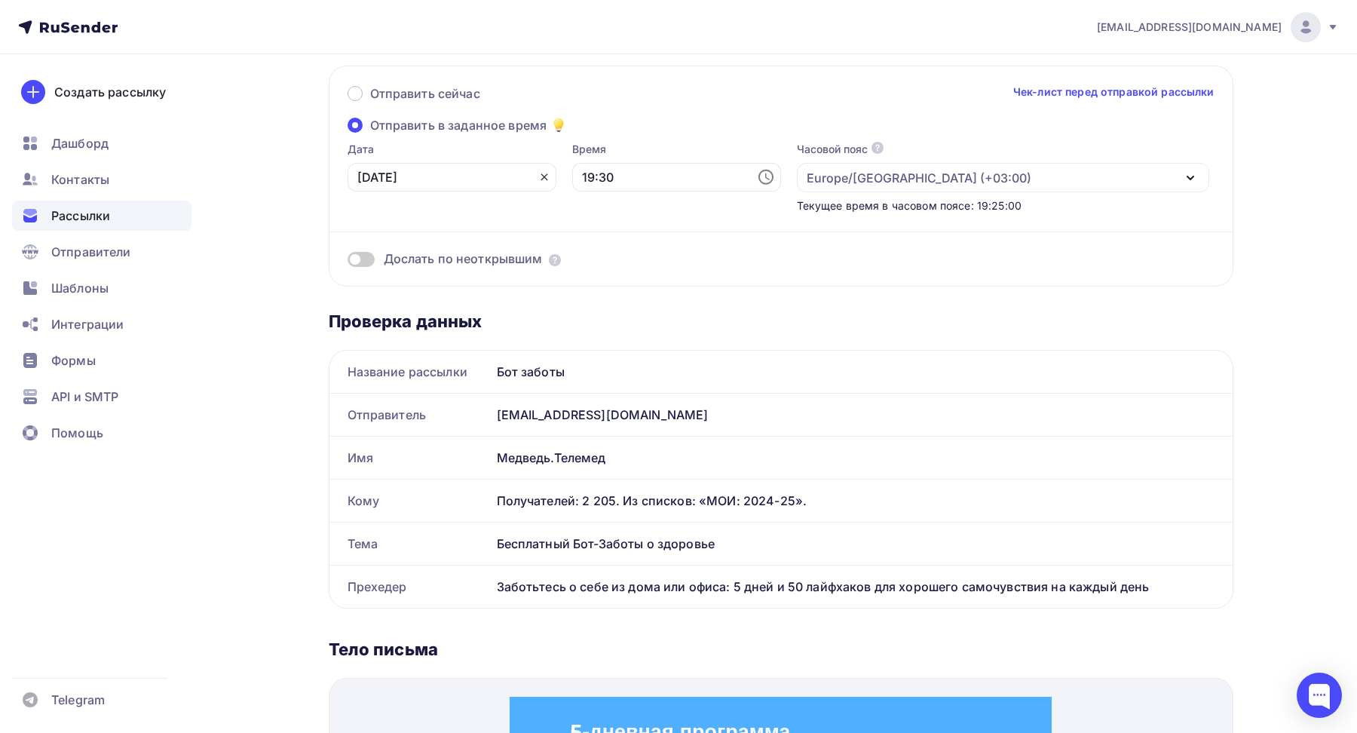
click at [538, 179] on icon at bounding box center [544, 177] width 12 height 12
click at [532, 179] on icon at bounding box center [541, 177] width 18 height 18
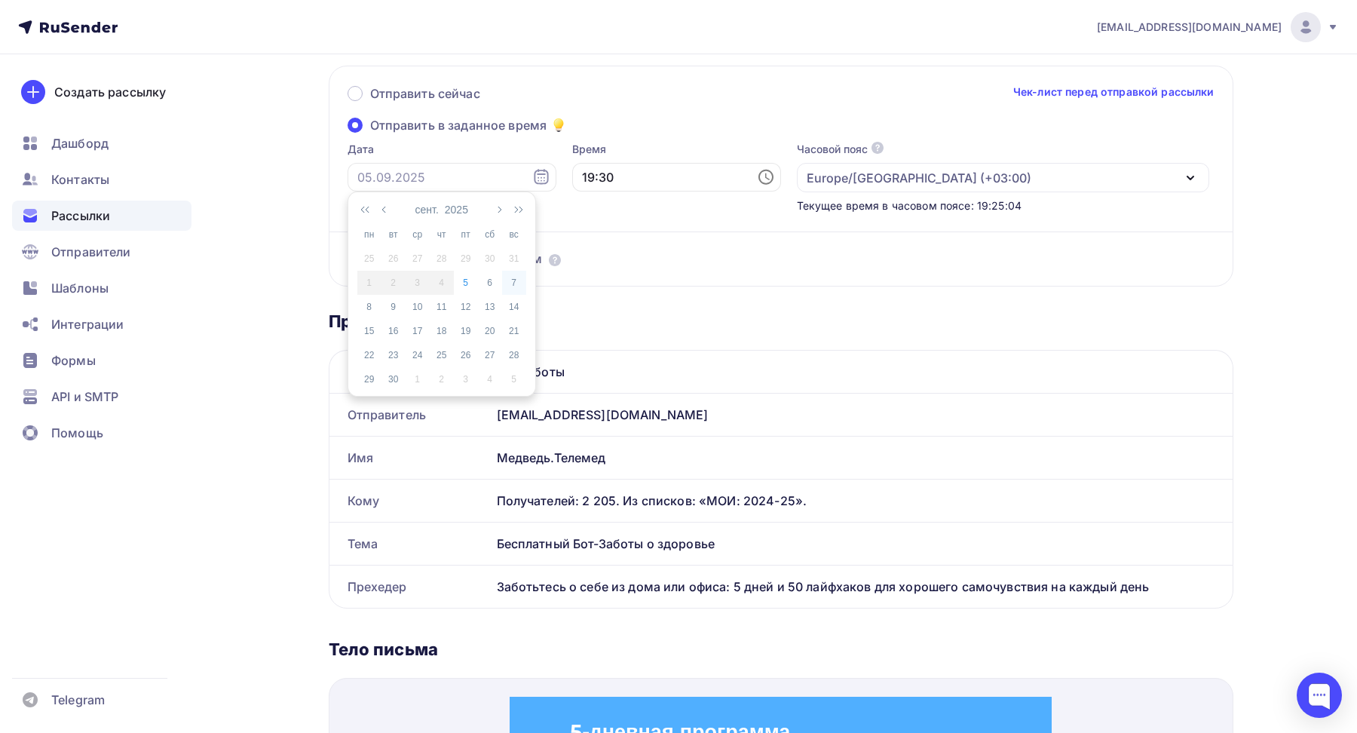
click at [506, 282] on div "7" at bounding box center [514, 283] width 24 height 14
type input "[DATE]"
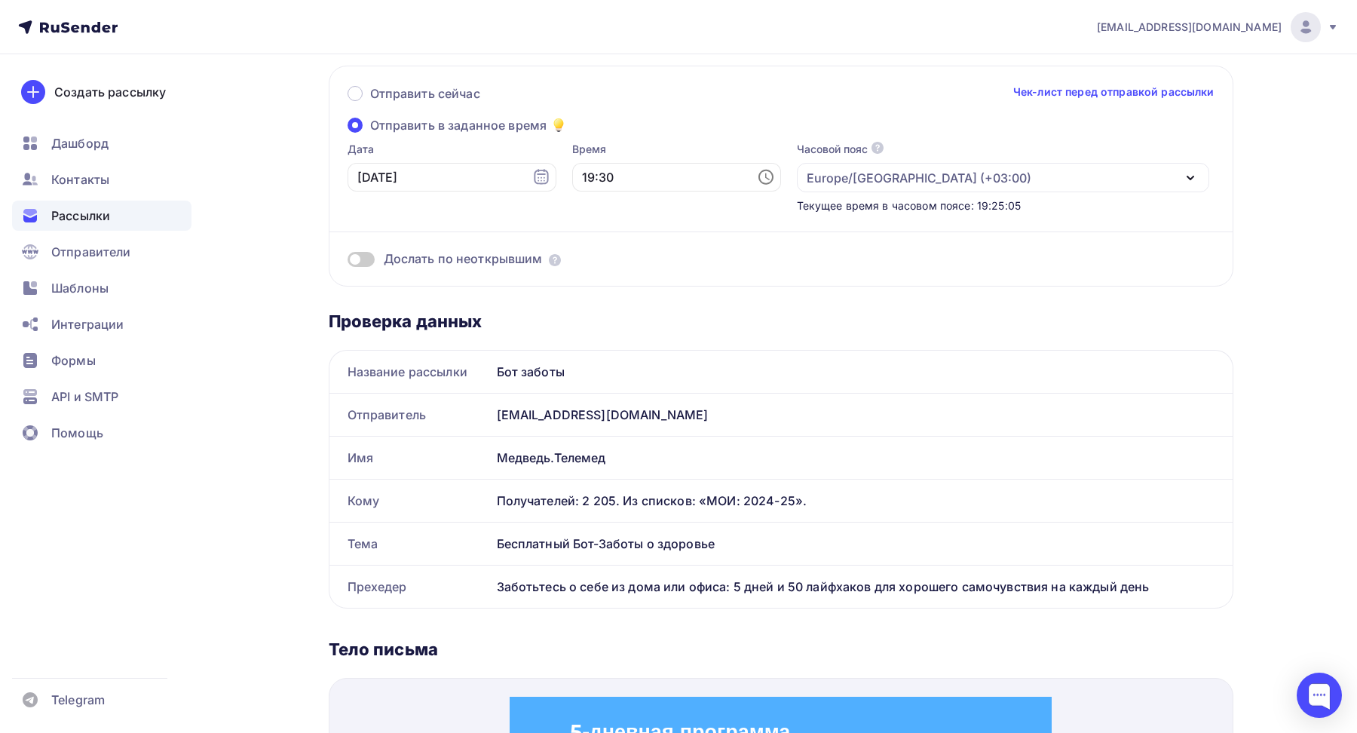
click at [757, 180] on icon at bounding box center [766, 177] width 18 height 18
click at [565, 250] on li "09" at bounding box center [565, 248] width 66 height 24
type input "09:30"
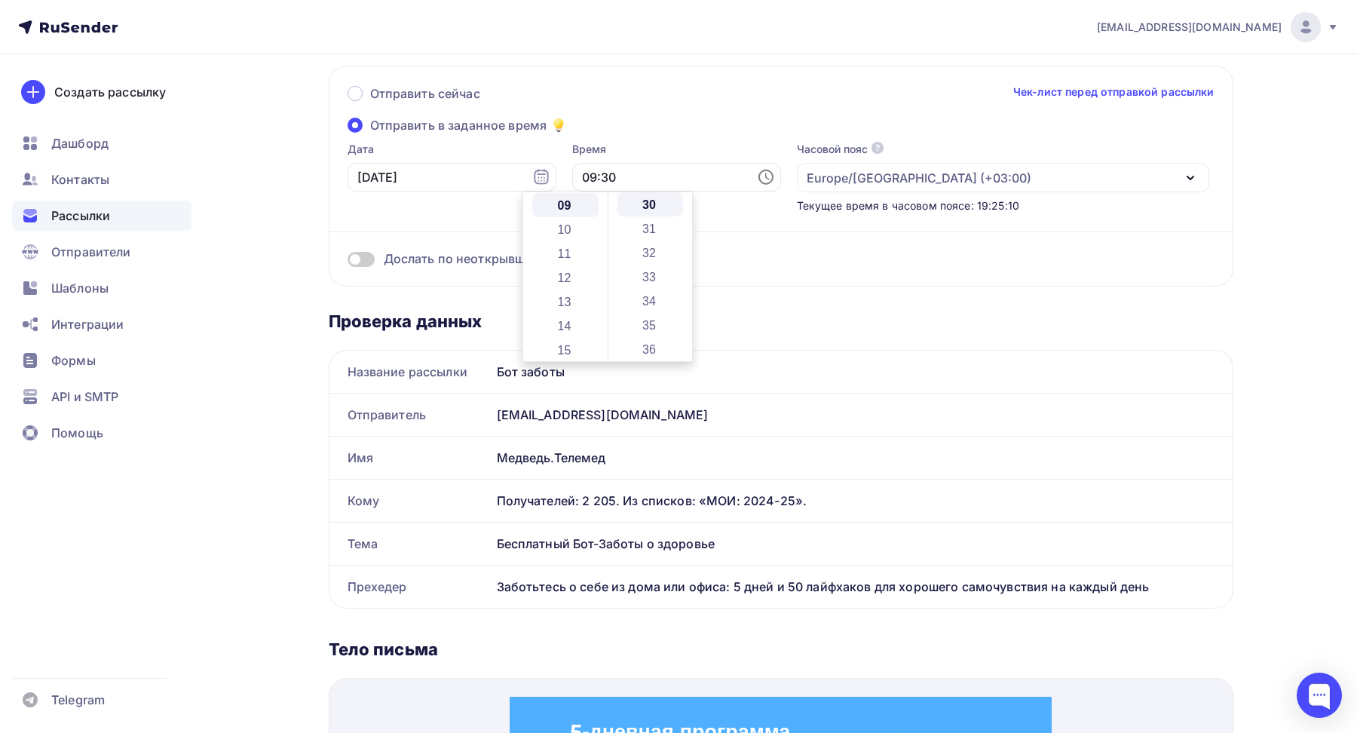
click at [809, 225] on div "Дослать по неоткрывшим" at bounding box center [781, 240] width 867 height 54
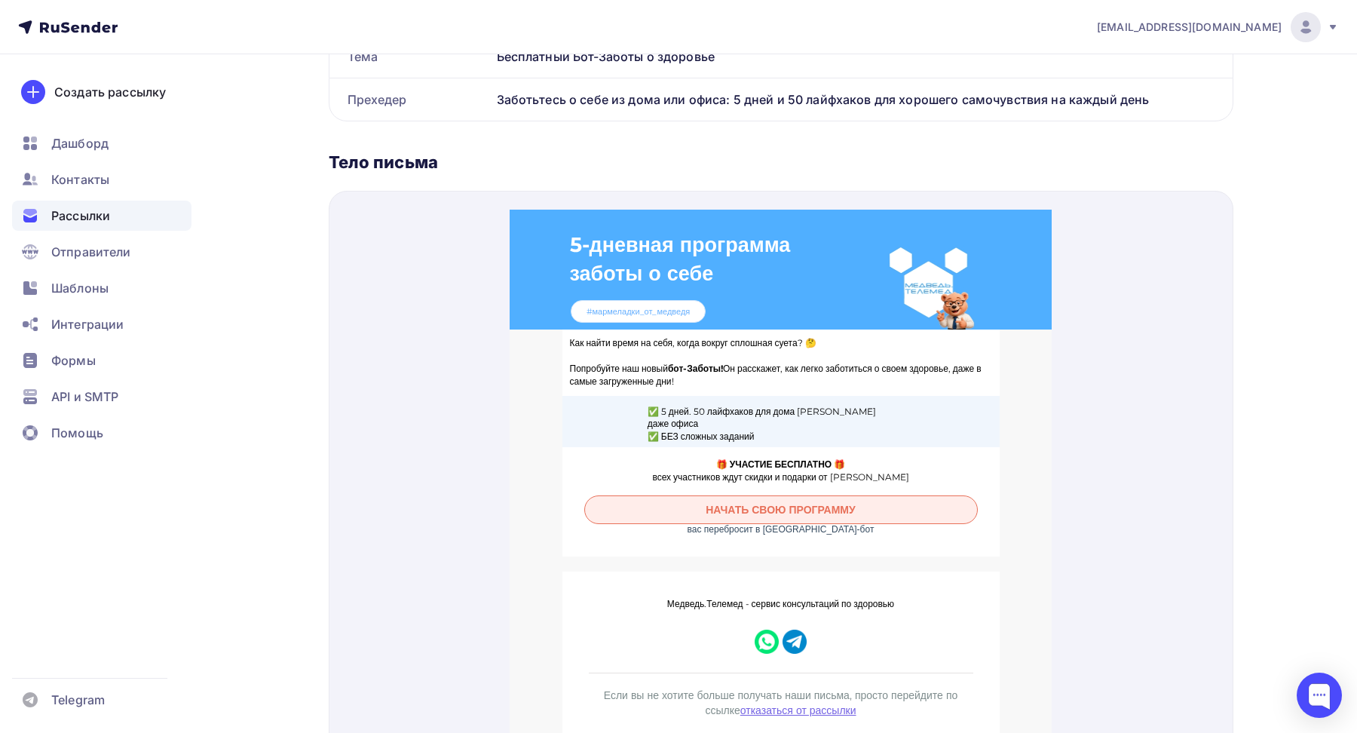
scroll to position [622, 0]
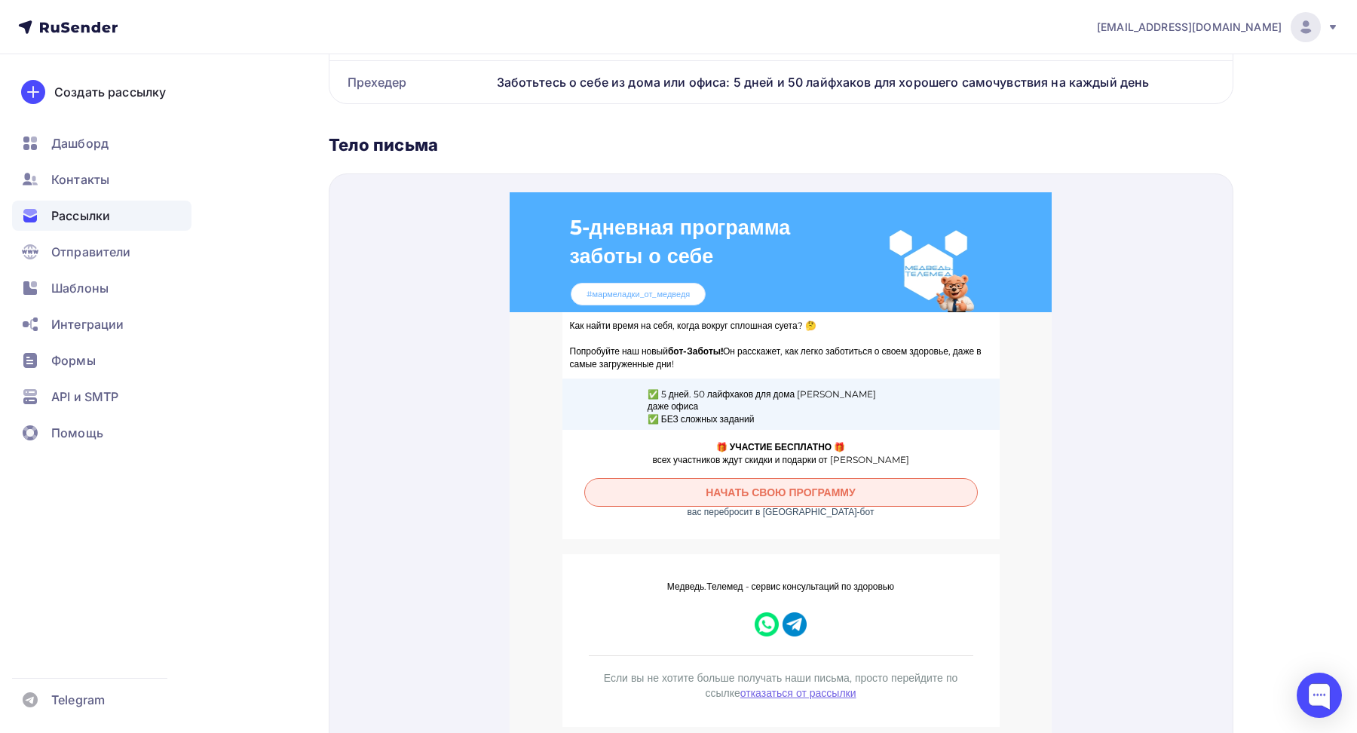
click at [754, 461] on span "НАЧАТЬ СВОЮ ПРОГРАММУ" at bounding box center [781, 475] width 392 height 28
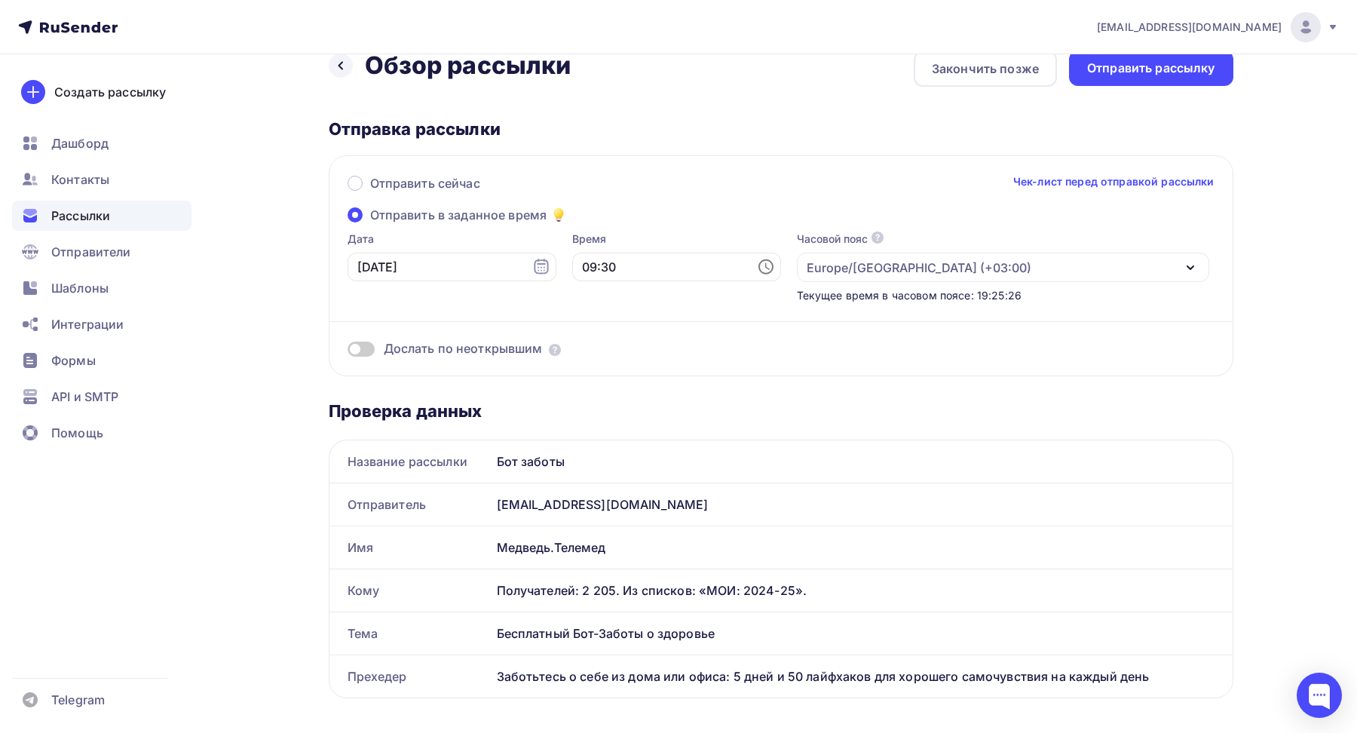
scroll to position [26, 0]
click at [1138, 75] on div "Отправить рассылку" at bounding box center [1151, 69] width 128 height 17
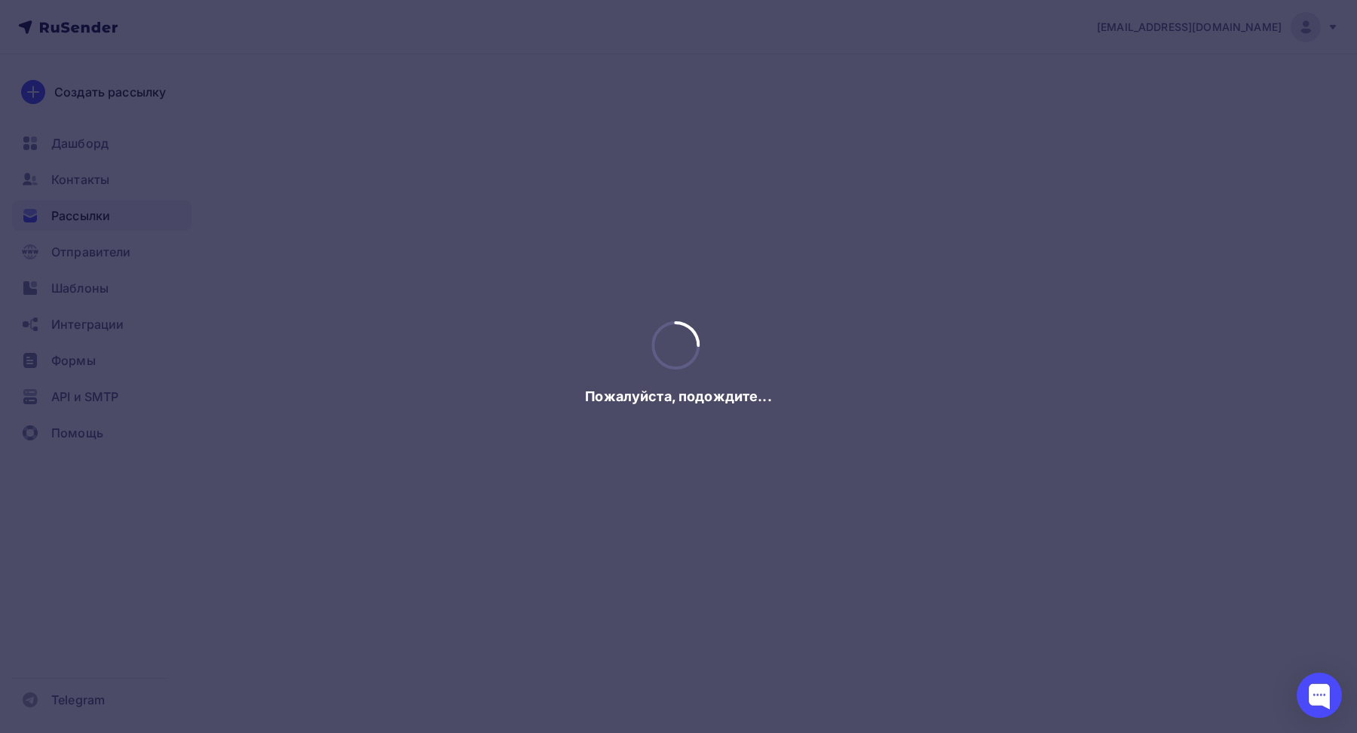
scroll to position [0, 0]
